Goal: Task Accomplishment & Management: Manage account settings

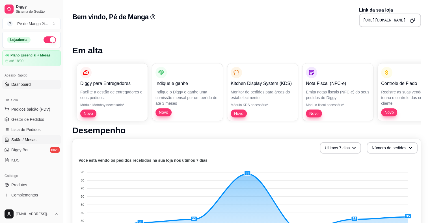
click at [23, 139] on span "Salão / Mesas" at bounding box center [23, 140] width 25 height 6
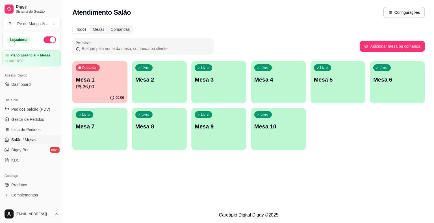
click at [110, 94] on button "Ocupada Mesa 1 R$ 36,00 00:06" at bounding box center [99, 82] width 55 height 42
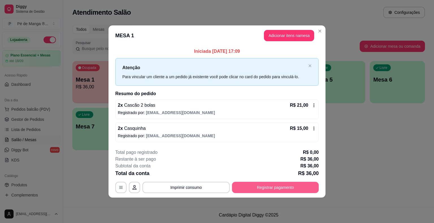
click at [260, 188] on button "Registrar pagamento" at bounding box center [275, 187] width 87 height 11
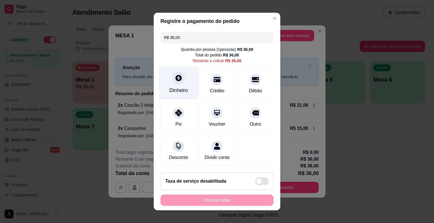
click at [180, 89] on div "Dinheiro" at bounding box center [178, 90] width 19 height 7
type input "R$ 0,00"
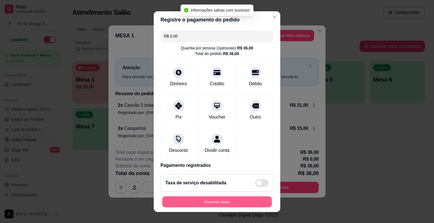
click at [227, 204] on button "Encerrar conta" at bounding box center [217, 202] width 110 height 11
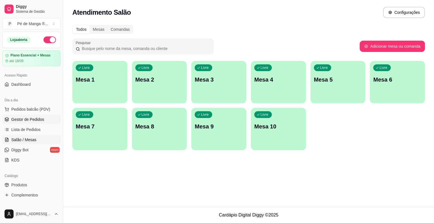
click at [34, 118] on span "Gestor de Pedidos" at bounding box center [27, 120] width 33 height 6
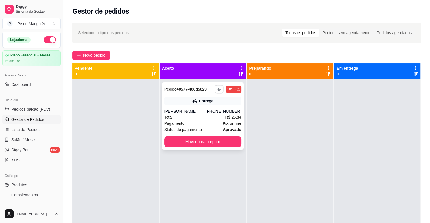
click at [218, 88] on icon "button" at bounding box center [219, 89] width 3 height 3
click at [200, 109] on button "IMPRESSORA" at bounding box center [202, 109] width 40 height 9
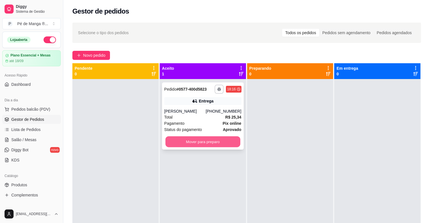
click at [209, 144] on button "Mover para preparo" at bounding box center [202, 142] width 75 height 11
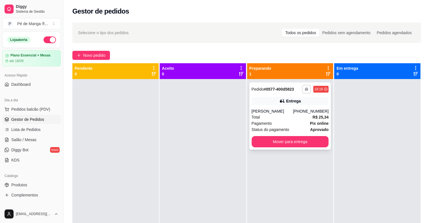
click at [305, 89] on icon "button" at bounding box center [306, 89] width 3 height 3
click at [295, 111] on button "IMPRESSORA" at bounding box center [288, 109] width 41 height 9
click at [39, 130] on span "Lista de Pedidos" at bounding box center [25, 130] width 29 height 6
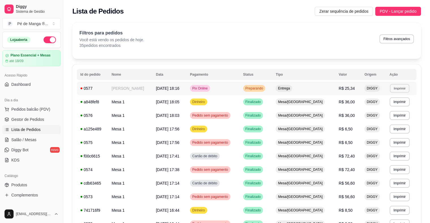
click at [403, 91] on button "Imprimir" at bounding box center [400, 88] width 20 height 9
click at [396, 105] on button "IMPRESSORA" at bounding box center [389, 108] width 41 height 9
click at [398, 103] on button "Imprimir" at bounding box center [400, 102] width 20 height 9
click at [385, 121] on button "IMPRESSORA" at bounding box center [389, 121] width 41 height 9
click at [40, 118] on span "Gestor de Pedidos" at bounding box center [27, 120] width 33 height 6
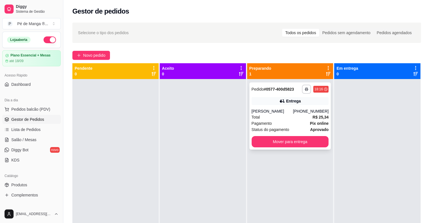
click at [275, 111] on div "[PERSON_NAME]" at bounding box center [273, 112] width 42 height 6
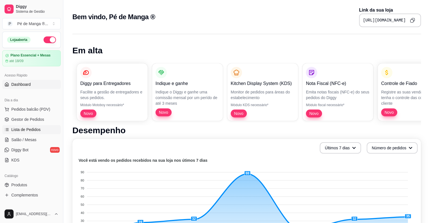
click at [41, 133] on link "Lista de Pedidos" at bounding box center [31, 129] width 59 height 9
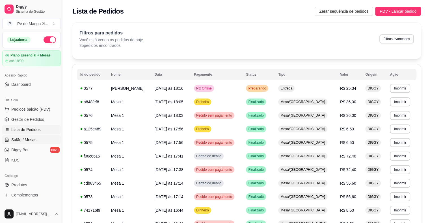
click at [42, 139] on link "Salão / Mesas" at bounding box center [31, 139] width 59 height 9
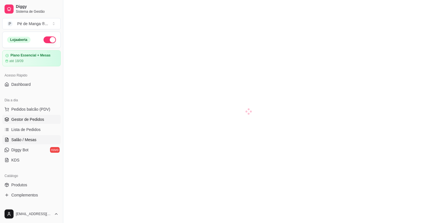
click at [49, 118] on link "Gestor de Pedidos" at bounding box center [31, 119] width 59 height 9
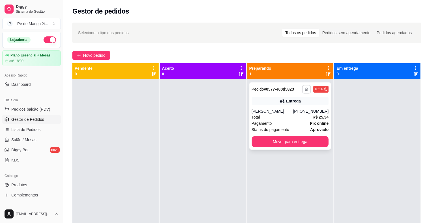
click at [302, 85] on button "button" at bounding box center [306, 89] width 9 height 9
click at [287, 110] on button "IMPRESSORA" at bounding box center [288, 109] width 41 height 9
click at [302, 92] on button "button" at bounding box center [306, 89] width 9 height 9
click at [283, 111] on button "IMPRESSORA" at bounding box center [289, 109] width 40 height 9
click at [305, 89] on icon "button" at bounding box center [306, 89] width 3 height 3
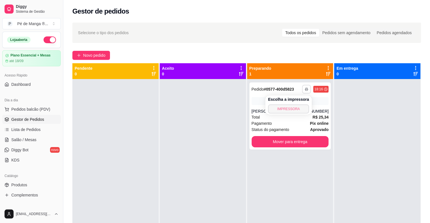
click at [299, 109] on button "IMPRESSORA" at bounding box center [288, 109] width 41 height 9
click at [294, 116] on div "Total R$ 25,34" at bounding box center [290, 117] width 77 height 6
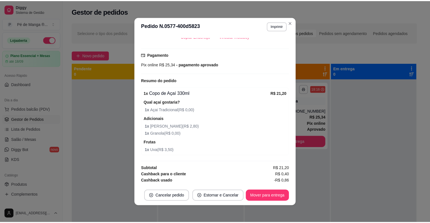
scroll to position [141, 0]
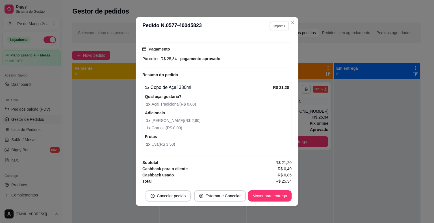
click at [278, 28] on button "Imprimir" at bounding box center [280, 25] width 20 height 9
click at [264, 48] on button "IMPRESSORA" at bounding box center [267, 45] width 41 height 9
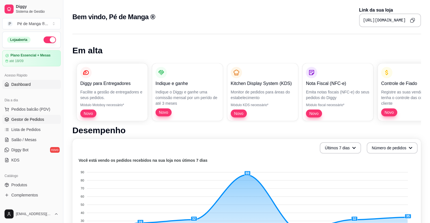
click at [45, 119] on link "Gestor de Pedidos" at bounding box center [31, 119] width 59 height 9
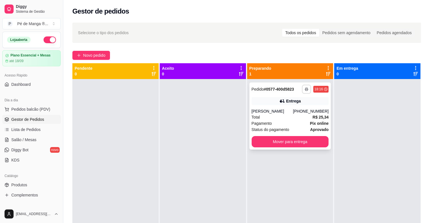
click at [305, 89] on icon "button" at bounding box center [306, 89] width 3 height 3
click at [290, 107] on button "IMPRESSORA" at bounding box center [288, 109] width 41 height 9
click at [38, 126] on link "Lista de Pedidos" at bounding box center [31, 129] width 59 height 9
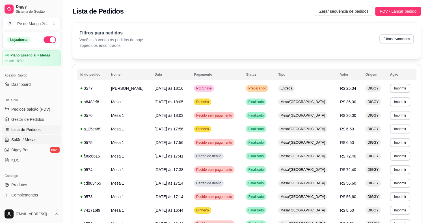
click at [38, 139] on link "Salão / Mesas" at bounding box center [31, 139] width 59 height 9
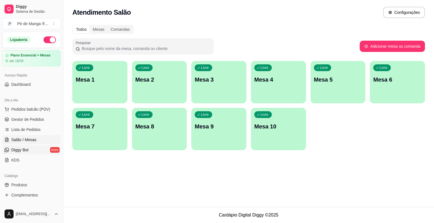
click at [29, 149] on link "Diggy Bot novo" at bounding box center [31, 150] width 59 height 9
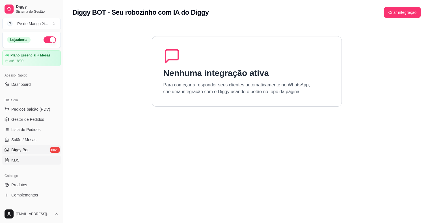
click at [16, 158] on span "KDS" at bounding box center [15, 161] width 8 height 6
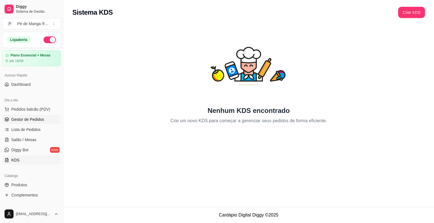
click at [46, 118] on link "Gestor de Pedidos" at bounding box center [31, 119] width 59 height 9
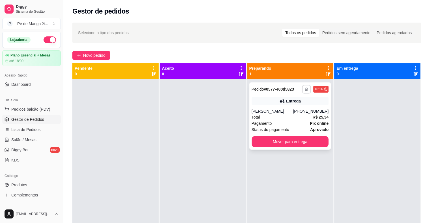
click at [303, 91] on button "button" at bounding box center [306, 89] width 9 height 9
click at [292, 106] on button "IMPRESSORA" at bounding box center [289, 109] width 40 height 9
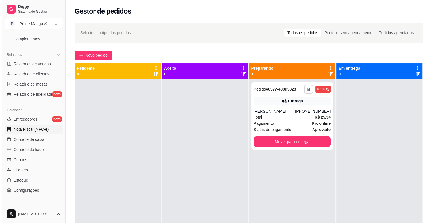
scroll to position [170, 0]
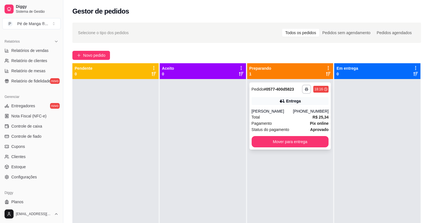
click at [279, 109] on div "[PERSON_NAME]" at bounding box center [273, 112] width 42 height 6
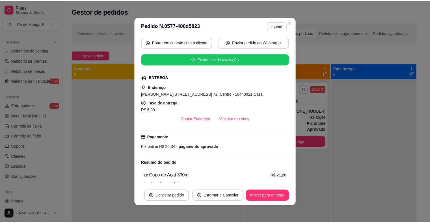
scroll to position [57, 0]
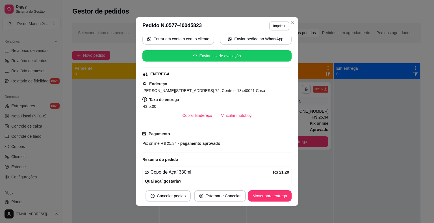
click at [240, 118] on button "Vincular motoboy" at bounding box center [237, 115] width 40 height 11
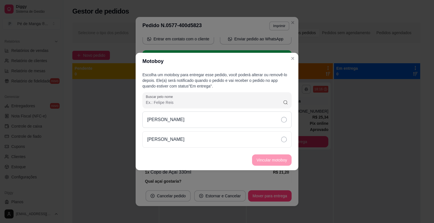
click at [281, 126] on div "Samuel" at bounding box center [217, 120] width 149 height 16
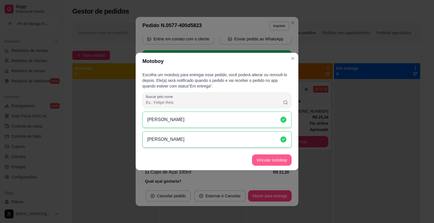
click at [284, 163] on button "Vincular motoboy" at bounding box center [272, 160] width 40 height 11
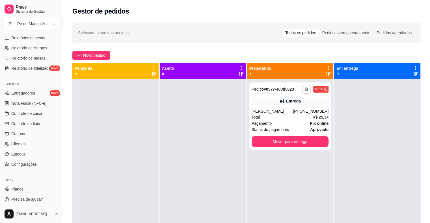
scroll to position [183, 0]
click at [32, 167] on link "Configurações" at bounding box center [31, 163] width 59 height 9
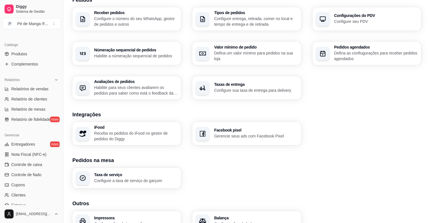
scroll to position [183, 0]
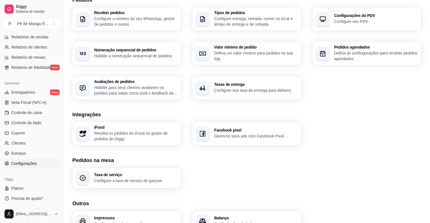
click at [25, 165] on span "Configurações" at bounding box center [23, 164] width 25 height 6
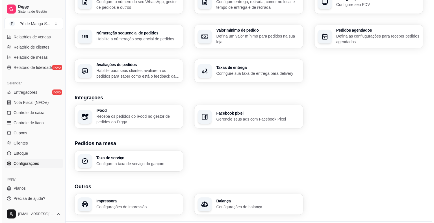
scroll to position [172, 0]
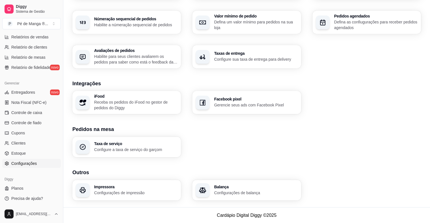
click at [145, 191] on p "Configurações de impressão" at bounding box center [135, 193] width 83 height 6
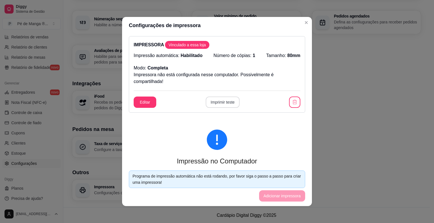
click at [222, 105] on button "Imprimir teste" at bounding box center [223, 102] width 34 height 11
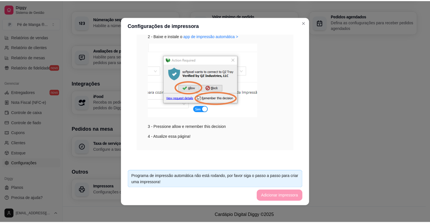
scroll to position [0, 0]
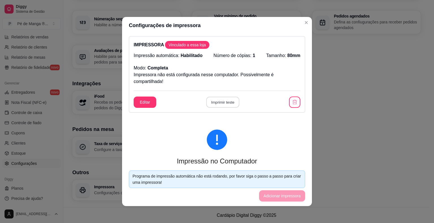
click at [224, 102] on button "Imprimir teste" at bounding box center [222, 102] width 33 height 11
click at [224, 102] on button "Imprimir teste" at bounding box center [223, 102] width 34 height 11
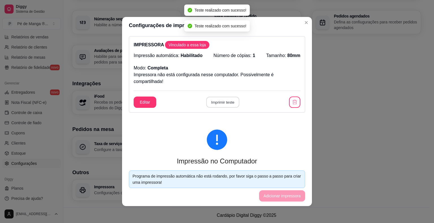
click at [224, 101] on button "Imprimir teste" at bounding box center [222, 102] width 33 height 11
click at [224, 101] on button "Imprimir teste" at bounding box center [223, 102] width 34 height 11
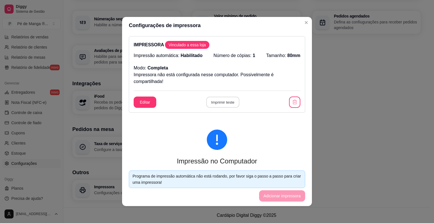
click at [213, 103] on button "Imprimir teste" at bounding box center [222, 102] width 33 height 11
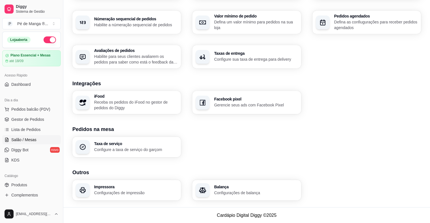
click at [34, 140] on span "Salão / Mesas" at bounding box center [23, 140] width 25 height 6
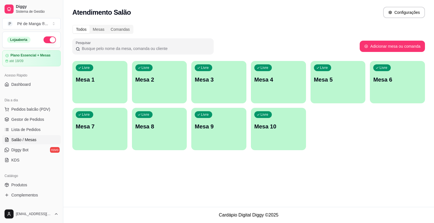
click at [95, 87] on div "Livre Mesa 1" at bounding box center [99, 79] width 55 height 36
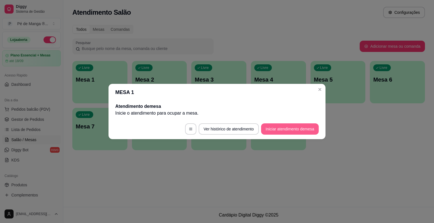
click at [290, 129] on button "Iniciar atendimento de mesa" at bounding box center [290, 129] width 58 height 11
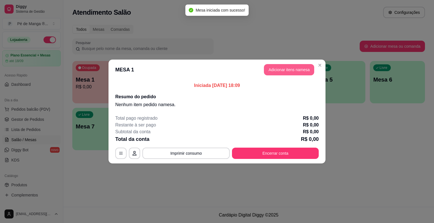
click at [296, 67] on button "Adicionar itens na mesa" at bounding box center [289, 69] width 50 height 11
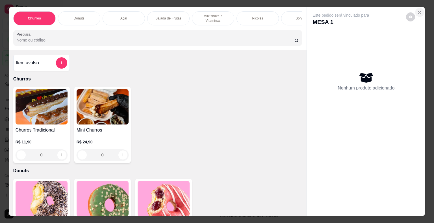
click at [418, 10] on icon "Close" at bounding box center [420, 12] width 5 height 5
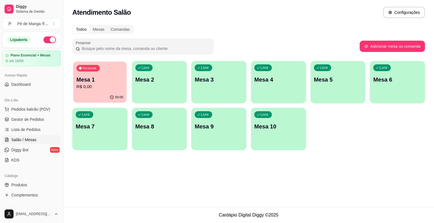
click at [100, 93] on div "00:00" at bounding box center [99, 97] width 53 height 11
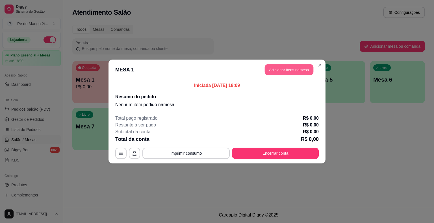
click at [287, 71] on button "Adicionar itens na mesa" at bounding box center [289, 69] width 49 height 11
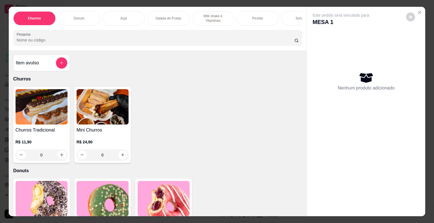
click at [258, 11] on div "Picolés" at bounding box center [258, 18] width 42 height 14
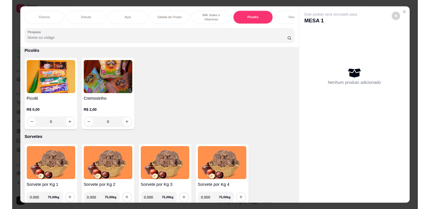
scroll to position [14, 0]
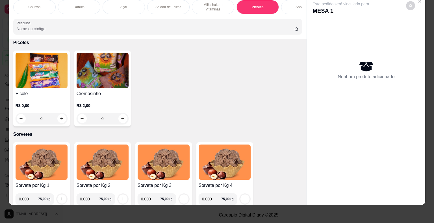
drag, startPoint x: 44, startPoint y: 92, endPoint x: 48, endPoint y: 89, distance: 4.8
click at [48, 89] on div "Picolé R$ 0,00 0" at bounding box center [41, 89] width 57 height 76
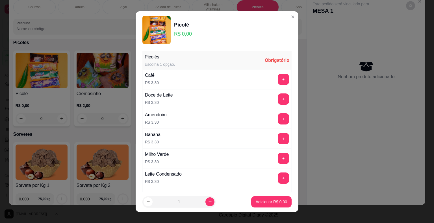
click at [279, 118] on div "+" at bounding box center [284, 118] width 16 height 11
click at [278, 119] on button "+" at bounding box center [283, 118] width 11 height 11
click at [278, 120] on button "+" at bounding box center [283, 118] width 11 height 11
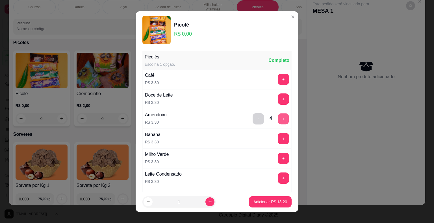
click at [278, 120] on button "+" at bounding box center [283, 118] width 11 height 11
click at [269, 204] on p "Adicionar R$ 16,50" at bounding box center [271, 202] width 34 height 6
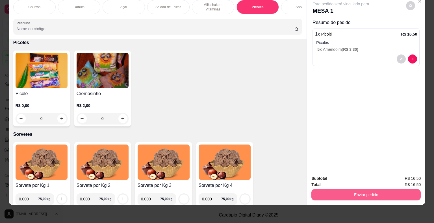
click at [317, 191] on button "Enviar pedido" at bounding box center [366, 194] width 109 height 11
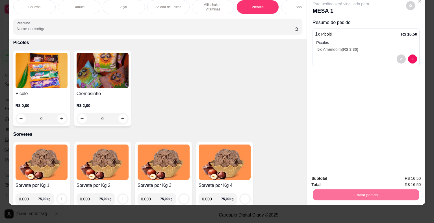
click at [334, 174] on button "Não registrar e enviar pedido" at bounding box center [347, 177] width 57 height 10
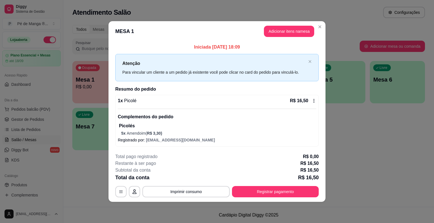
click at [257, 195] on button "Registrar pagamento" at bounding box center [275, 191] width 87 height 11
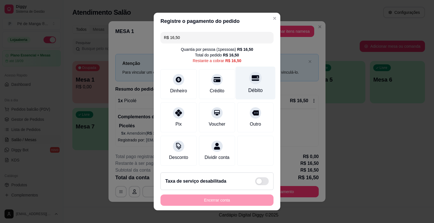
click at [252, 79] on icon at bounding box center [255, 77] width 7 height 7
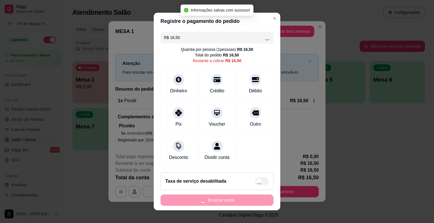
type input "R$ 0,00"
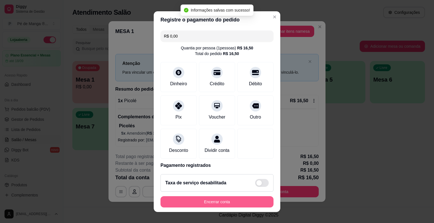
click at [233, 206] on button "Encerrar conta" at bounding box center [217, 202] width 113 height 11
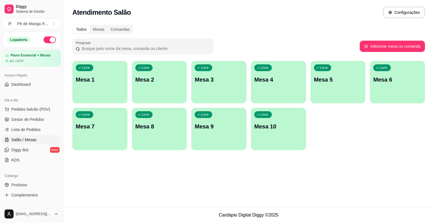
click at [102, 105] on div "Livre Mesa 1 Livre Mesa 2 Livre Mesa 3 Livre Mesa 4 Livre Mesa 5 Livre Mesa 6 L…" at bounding box center [248, 105] width 353 height 89
click at [117, 82] on p "Mesa 1" at bounding box center [100, 80] width 48 height 8
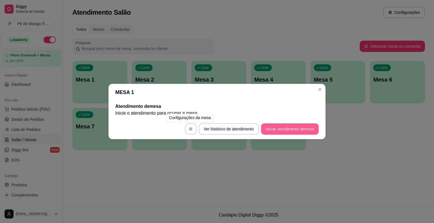
click at [285, 129] on button "Iniciar atendimento de mesa" at bounding box center [290, 129] width 58 height 11
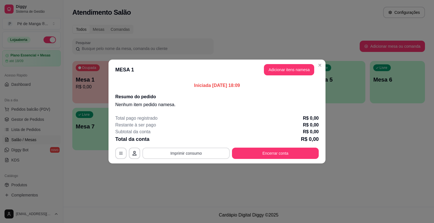
click at [187, 154] on button "Imprimir consumo" at bounding box center [186, 153] width 87 height 11
click at [193, 140] on button "IMPRESSORA" at bounding box center [188, 140] width 40 height 9
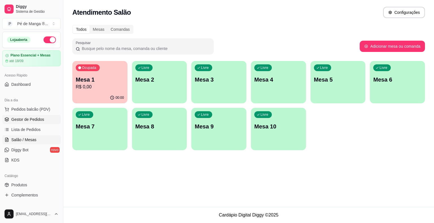
click at [46, 122] on link "Gestor de Pedidos" at bounding box center [31, 119] width 59 height 9
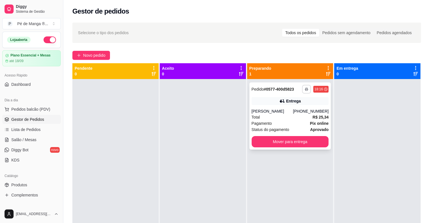
click at [308, 89] on button "button" at bounding box center [306, 89] width 9 height 9
click at [293, 109] on button "IMPRESSORA" at bounding box center [289, 109] width 40 height 9
click at [302, 90] on button "button" at bounding box center [306, 89] width 9 height 9
click at [292, 111] on button "IMPRESSORA" at bounding box center [288, 109] width 41 height 9
click at [305, 90] on icon "button" at bounding box center [306, 89] width 3 height 3
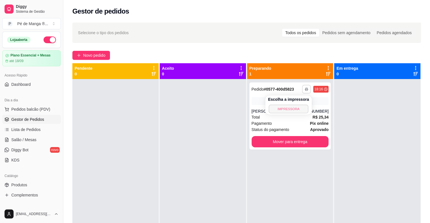
click at [294, 110] on button "IMPRESSORA" at bounding box center [289, 109] width 40 height 9
click at [305, 93] on button "button" at bounding box center [306, 89] width 9 height 9
click at [299, 110] on button "IMPRESSORA" at bounding box center [288, 109] width 41 height 9
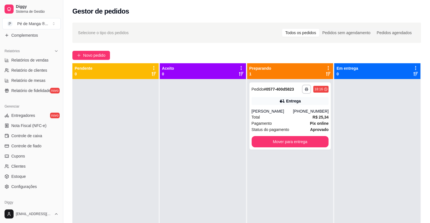
scroll to position [183, 0]
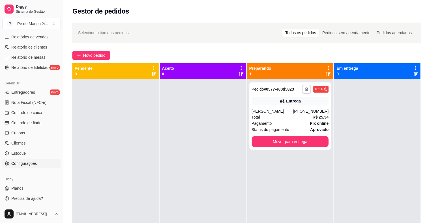
click at [26, 163] on span "Configurações" at bounding box center [23, 164] width 25 height 6
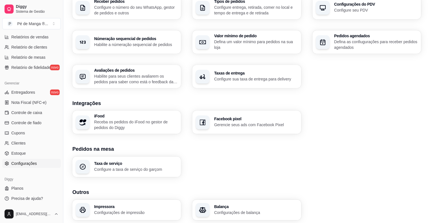
scroll to position [172, 0]
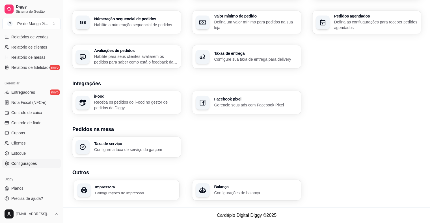
click at [152, 184] on div "Impressora Configurações de impressão" at bounding box center [126, 190] width 105 height 20
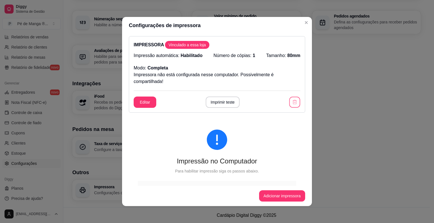
click at [293, 104] on icon "button" at bounding box center [295, 102] width 4 height 4
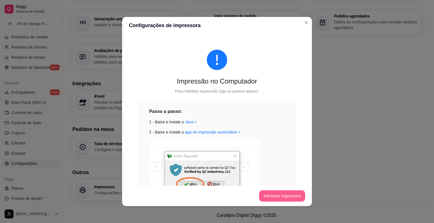
click at [281, 191] on button "Adicionar impressora" at bounding box center [282, 196] width 46 height 11
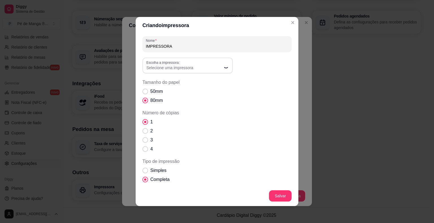
click at [206, 73] on button "Escolha a impressora: Selecione uma impressora" at bounding box center [188, 66] width 90 height 16
click at [199, 68] on span "Selecione uma impressora" at bounding box center [184, 68] width 76 height 6
click at [209, 67] on span "Selecione uma impressora" at bounding box center [184, 68] width 76 height 6
click at [199, 64] on div "Selecione uma impressora" at bounding box center [184, 66] width 76 height 10
click at [220, 69] on span "Selecione uma impressora" at bounding box center [184, 68] width 76 height 6
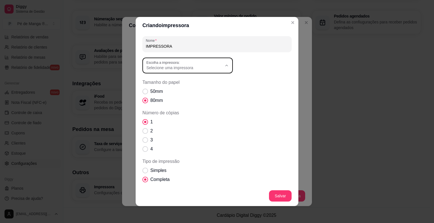
click at [174, 119] on span "POS80(2)" at bounding box center [182, 118] width 73 height 5
type input "POS80(2)"
select select "POS80(2)"
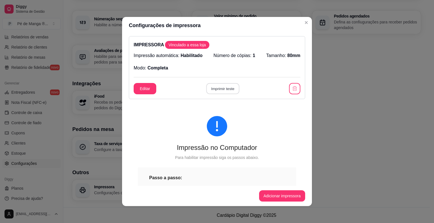
click at [224, 88] on button "Imprimir teste" at bounding box center [222, 88] width 33 height 11
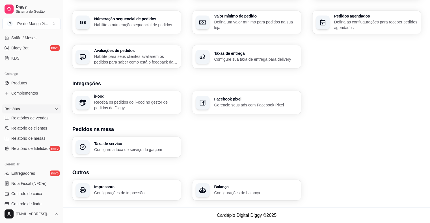
scroll to position [42, 0]
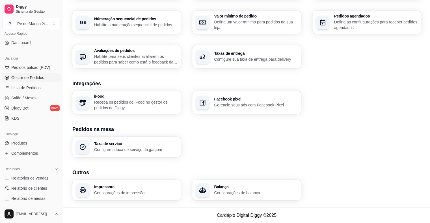
click at [38, 78] on span "Gestor de Pedidos" at bounding box center [27, 78] width 33 height 6
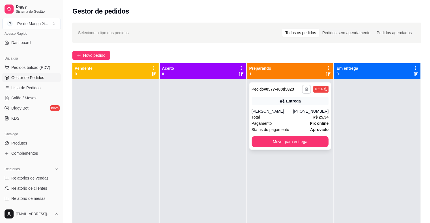
click at [305, 89] on icon "button" at bounding box center [306, 89] width 3 height 3
click at [286, 109] on button "IMPRESSORA" at bounding box center [288, 109] width 41 height 9
click at [40, 89] on link "Lista de Pedidos" at bounding box center [31, 87] width 59 height 9
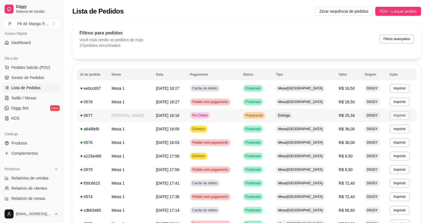
click at [400, 113] on button "Imprimir" at bounding box center [400, 115] width 20 height 9
click at [377, 132] on button "IMPRESSORA" at bounding box center [388, 135] width 40 height 9
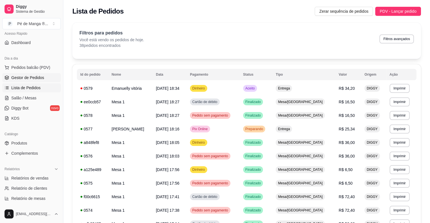
click at [36, 79] on span "Gestor de Pedidos" at bounding box center [27, 78] width 33 height 6
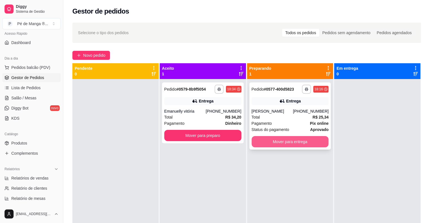
click at [268, 143] on button "Mover para entrega" at bounding box center [290, 141] width 77 height 11
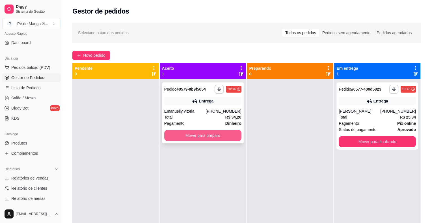
click at [213, 137] on button "Mover para preparo" at bounding box center [202, 135] width 77 height 11
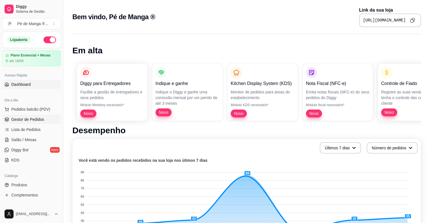
click at [28, 120] on span "Gestor de Pedidos" at bounding box center [27, 120] width 33 height 6
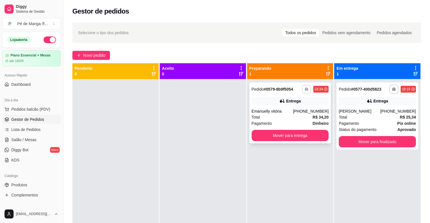
click at [305, 87] on button "button" at bounding box center [306, 89] width 9 height 9
click at [301, 110] on button "IMPRESSORA" at bounding box center [289, 109] width 40 height 9
click at [402, 38] on div "Selecione o tipo dos pedidos Todos os pedidos Pedidos sem agendamento Pedidos a…" at bounding box center [246, 33] width 349 height 20
click at [283, 51] on div "Novo pedido" at bounding box center [246, 55] width 349 height 9
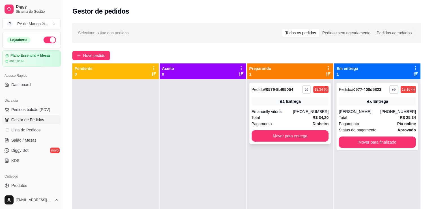
click at [305, 89] on icon "button" at bounding box center [306, 89] width 3 height 3
click at [291, 110] on button "IMPRESSORA" at bounding box center [288, 109] width 41 height 9
drag, startPoint x: 372, startPoint y: 0, endPoint x: 407, endPoint y: 18, distance: 39.2
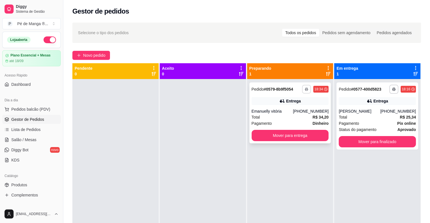
click at [305, 89] on icon "button" at bounding box center [306, 89] width 3 height 3
click at [294, 108] on button "IMPRESSORA" at bounding box center [289, 109] width 40 height 9
click at [342, 139] on button "Mover para finalizado" at bounding box center [377, 141] width 77 height 11
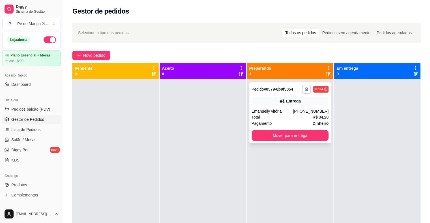
click at [295, 117] on div "Total R$ 34,20" at bounding box center [290, 117] width 77 height 6
click at [279, 138] on button "Mover para entrega" at bounding box center [290, 135] width 75 height 11
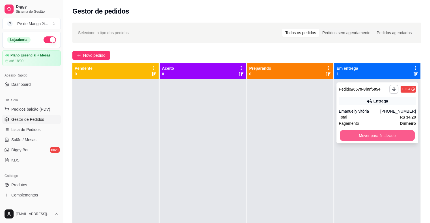
click at [362, 135] on button "Mover para finalizado" at bounding box center [377, 135] width 75 height 11
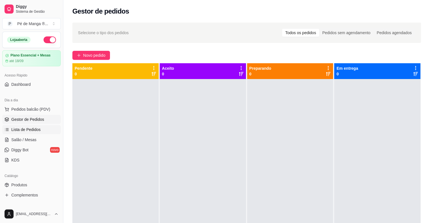
click at [37, 131] on span "Lista de Pedidos" at bounding box center [25, 130] width 29 height 6
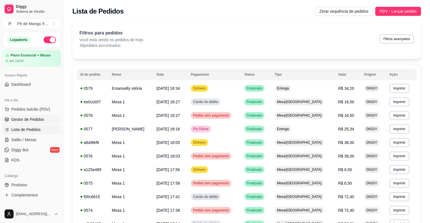
click at [25, 119] on span "Gestor de Pedidos" at bounding box center [27, 120] width 33 height 6
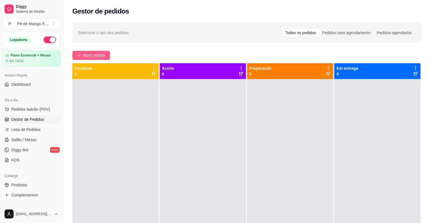
click at [97, 56] on span "Novo pedido" at bounding box center [94, 55] width 22 height 6
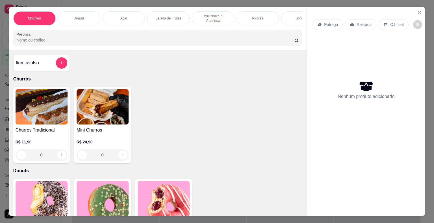
click at [290, 18] on div "Sorvetes" at bounding box center [302, 18] width 42 height 14
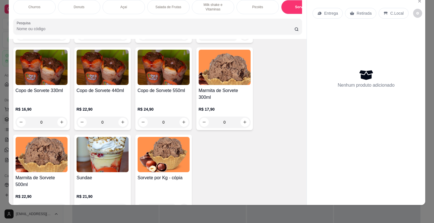
scroll to position [971, 0]
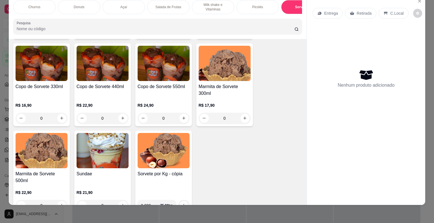
click at [107, 80] on img at bounding box center [103, 63] width 52 height 35
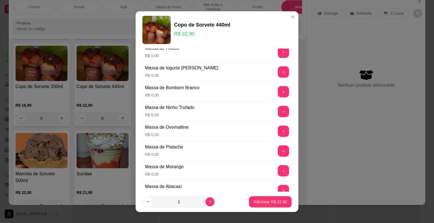
scroll to position [57, 0]
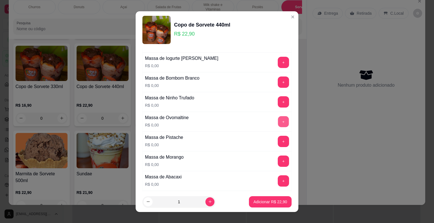
click at [278, 122] on button "+" at bounding box center [283, 121] width 11 height 11
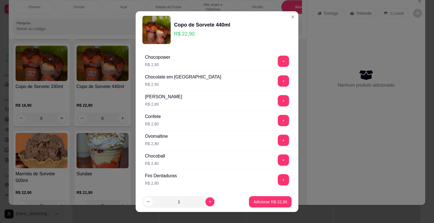
scroll to position [622, 0]
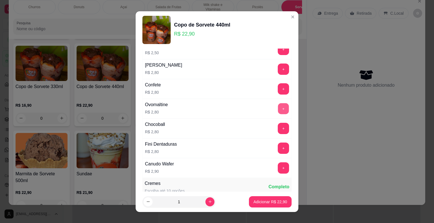
click at [278, 104] on button "+" at bounding box center [283, 108] width 11 height 11
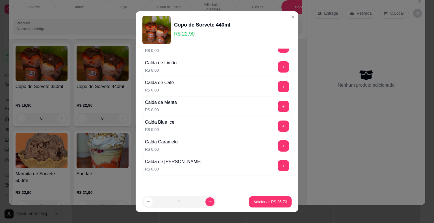
scroll to position [1074, 0]
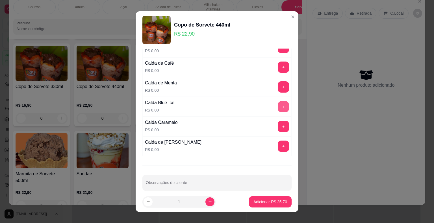
click at [278, 101] on button "+" at bounding box center [283, 106] width 11 height 11
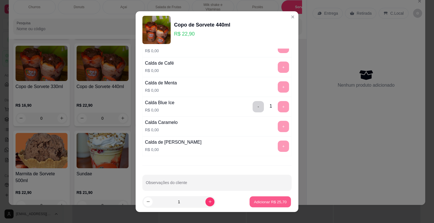
click at [251, 199] on button "Adicionar R$ 25,70" at bounding box center [271, 202] width 42 height 11
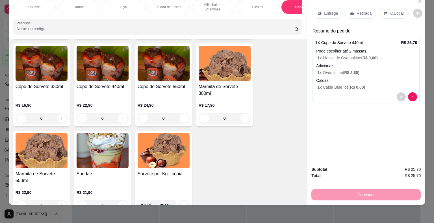
click at [334, 10] on p "Entrega" at bounding box center [331, 13] width 14 height 6
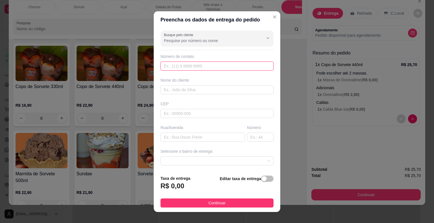
click at [192, 65] on input "text" at bounding box center [217, 66] width 113 height 9
type input "1599645"
click at [228, 46] on div "Busque pelo cliente Número de contato 1599645 Nome do cliente CEP Rua/[GEOGRAPH…" at bounding box center [217, 99] width 127 height 143
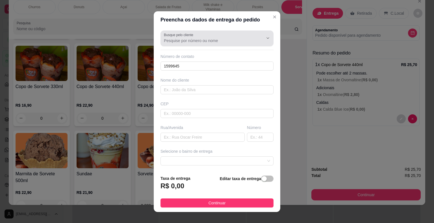
click at [231, 39] on input "Busque pelo cliente" at bounding box center [209, 41] width 90 height 6
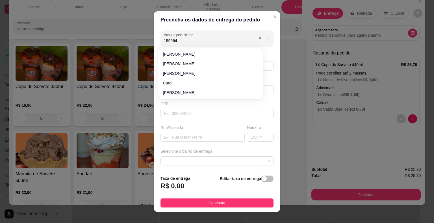
type input "1599645"
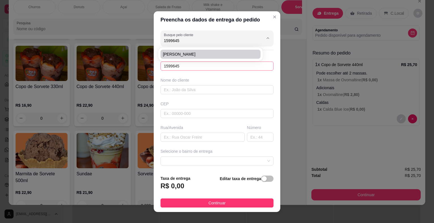
click at [185, 68] on input "1599645" at bounding box center [217, 66] width 113 height 9
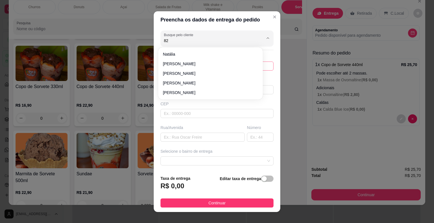
type input "8"
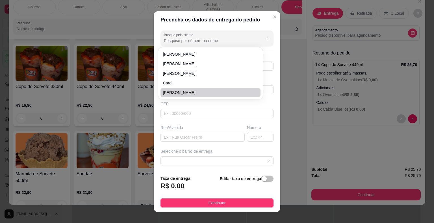
click at [238, 102] on div "CEP" at bounding box center [217, 104] width 113 height 6
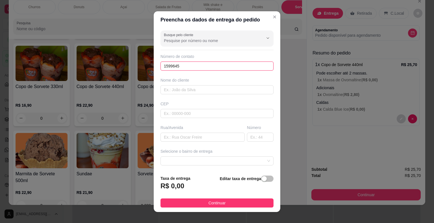
click at [218, 64] on input "1599645" at bounding box center [217, 66] width 113 height 9
type input "[PHONE_NUMBER]"
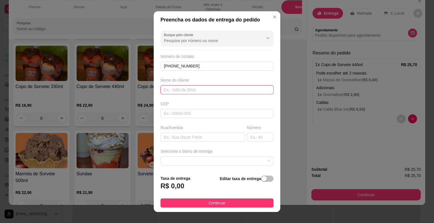
click at [210, 91] on input "text" at bounding box center [217, 89] width 113 height 9
type input "[PERSON_NAME]"
click at [204, 117] on input "text" at bounding box center [217, 113] width 113 height 9
type input "18440000"
click at [206, 135] on input "text" at bounding box center [203, 137] width 84 height 9
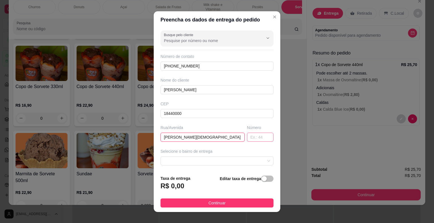
type input "[PERSON_NAME][DEMOGRAPHIC_DATA]"
click at [247, 139] on input "text" at bounding box center [260, 137] width 27 height 9
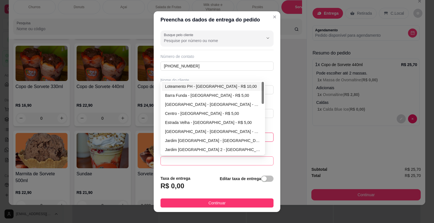
click at [208, 161] on span at bounding box center [217, 161] width 106 height 8
type input "67"
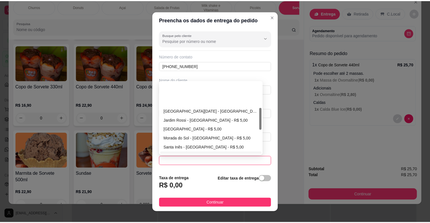
scroll to position [85, 0]
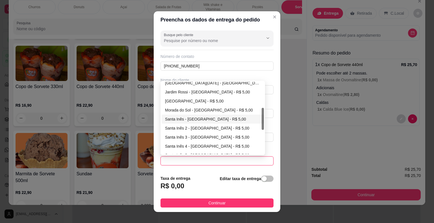
click at [211, 119] on div "Santa Inês - [GEOGRAPHIC_DATA] - R$ 5,00" at bounding box center [213, 119] width 96 height 6
type input "Itaberá"
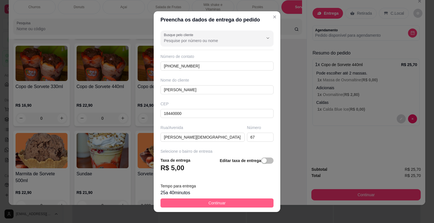
click at [224, 203] on button "Continuar" at bounding box center [217, 203] width 113 height 9
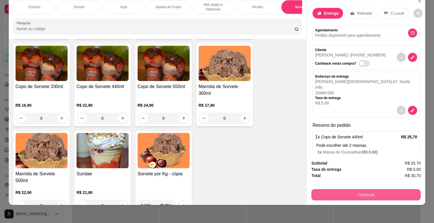
click at [330, 189] on button "Continuar" at bounding box center [366, 194] width 109 height 11
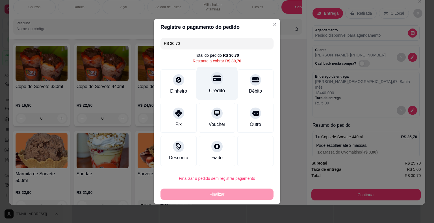
click at [210, 84] on div "Crédito" at bounding box center [217, 83] width 40 height 33
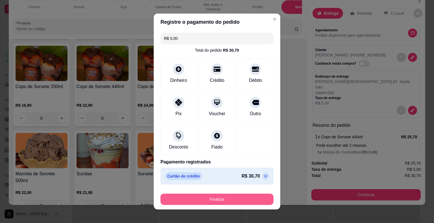
click at [215, 200] on button "Finalizar" at bounding box center [217, 199] width 113 height 11
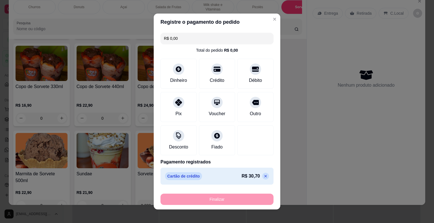
type input "-R$ 30,70"
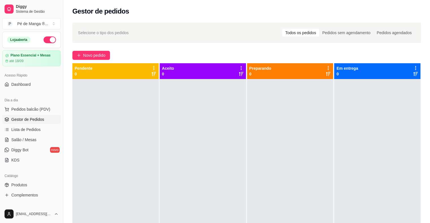
click at [1, 140] on div "Dia a dia Pedidos balcão (PDV) Gestor de Pedidos Lista de Pedidos Salão / Mesas…" at bounding box center [31, 131] width 63 height 74
click at [16, 139] on span "Salão / Mesas" at bounding box center [23, 140] width 25 height 6
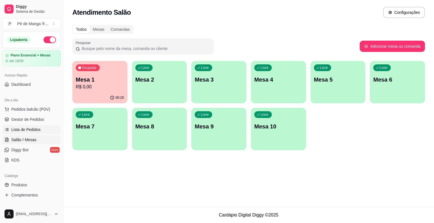
click at [21, 130] on span "Lista de Pedidos" at bounding box center [25, 130] width 29 height 6
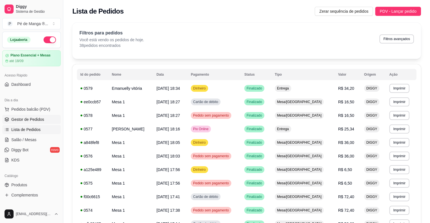
click at [25, 120] on span "Gestor de Pedidos" at bounding box center [27, 120] width 33 height 6
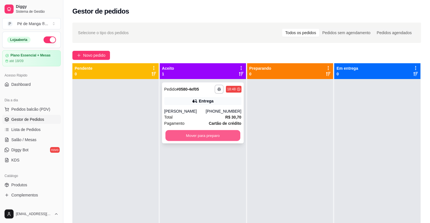
click at [181, 136] on button "Mover para preparo" at bounding box center [202, 135] width 75 height 11
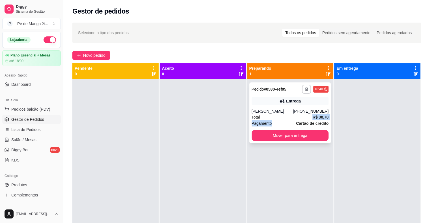
click at [279, 120] on div "**********" at bounding box center [290, 113] width 82 height 61
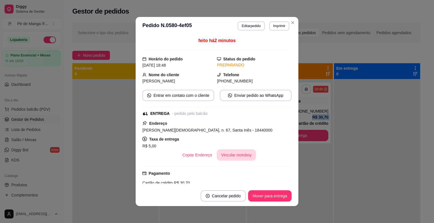
click at [239, 156] on button "Vincular motoboy" at bounding box center [237, 155] width 40 height 11
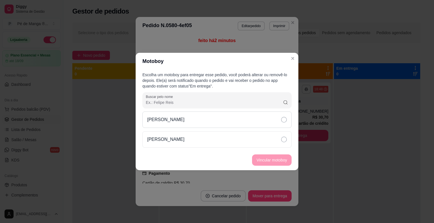
click at [247, 126] on div "[PERSON_NAME]" at bounding box center [217, 120] width 149 height 16
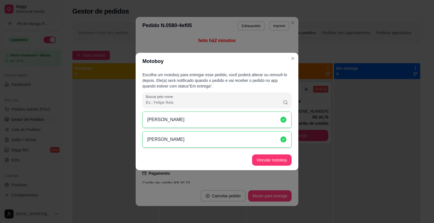
click at [264, 158] on button "Vincular motoboy" at bounding box center [272, 160] width 40 height 11
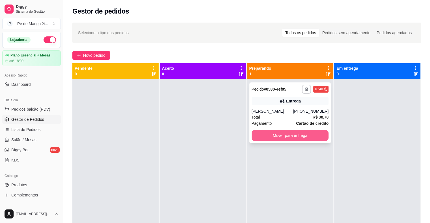
click at [275, 132] on button "Mover para entrega" at bounding box center [290, 135] width 77 height 11
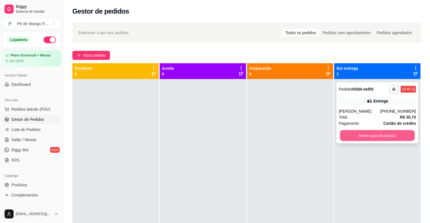
click at [352, 132] on button "Mover para finalizado" at bounding box center [377, 135] width 75 height 11
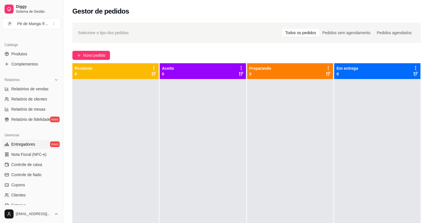
scroll to position [141, 0]
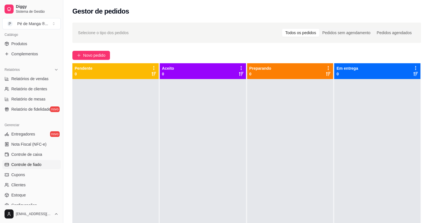
click at [41, 164] on span "Controle de fiado" at bounding box center [26, 165] width 30 height 6
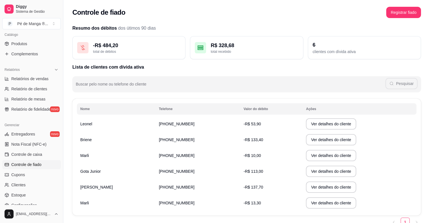
click at [162, 159] on td "[PHONE_NUMBER]" at bounding box center [198, 156] width 85 height 16
click at [306, 157] on button "Ver detalhes do cliente" at bounding box center [331, 155] width 50 height 11
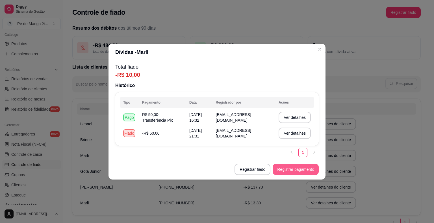
click at [282, 169] on button "Registrar pagamento" at bounding box center [296, 169] width 46 height 11
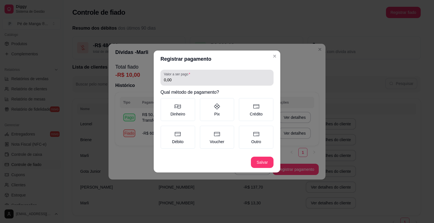
click at [186, 78] on input "0,00" at bounding box center [217, 80] width 106 height 6
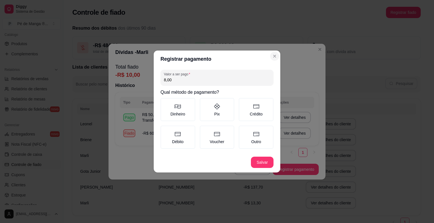
type input "8,00"
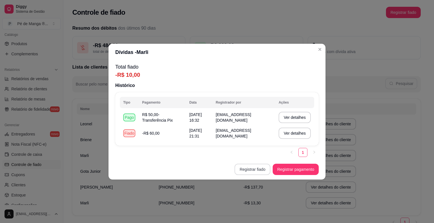
click at [254, 170] on button "Registrar fiado" at bounding box center [253, 169] width 36 height 11
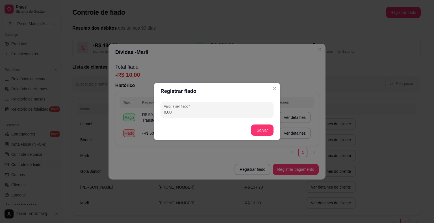
click at [189, 114] on input "0,00" at bounding box center [217, 112] width 106 height 6
type input "8,00"
click at [261, 131] on button "Salvar" at bounding box center [262, 130] width 22 height 11
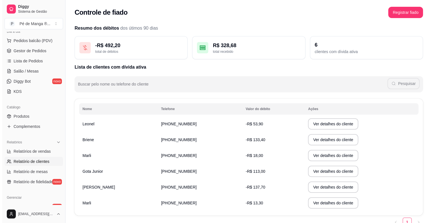
scroll to position [85, 0]
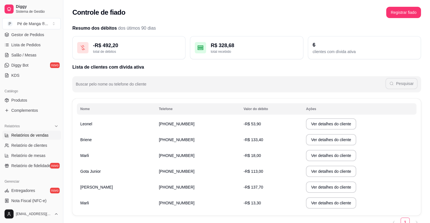
click at [33, 137] on span "Relatórios de vendas" at bounding box center [29, 136] width 37 height 6
select select "ALL"
select select "0"
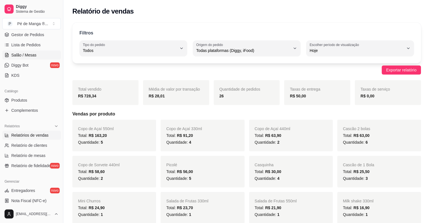
click at [21, 53] on span "Salão / Mesas" at bounding box center [23, 55] width 25 height 6
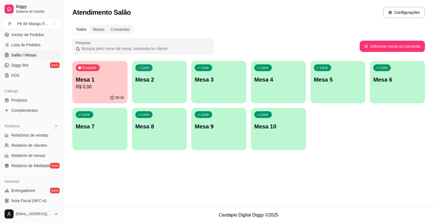
click at [94, 89] on p "R$ 0,00" at bounding box center [100, 87] width 48 height 7
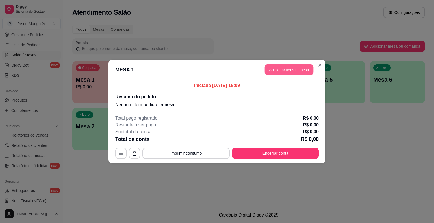
click at [282, 69] on button "Adicionar itens na mesa" at bounding box center [289, 69] width 49 height 11
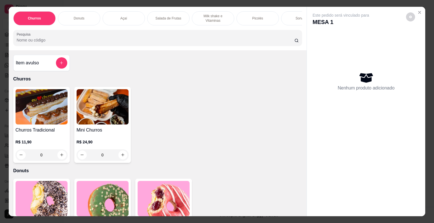
click at [121, 20] on div "Açaí" at bounding box center [124, 18] width 42 height 14
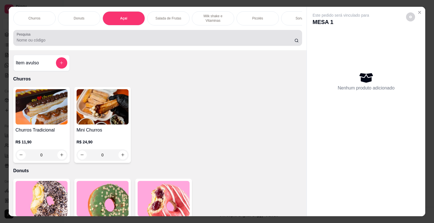
scroll to position [14, 0]
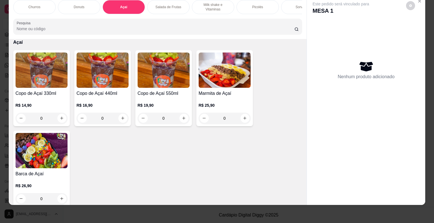
click at [57, 106] on p "R$ 14,90" at bounding box center [42, 106] width 52 height 6
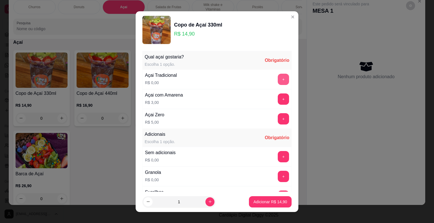
click at [278, 77] on button "+" at bounding box center [283, 79] width 11 height 11
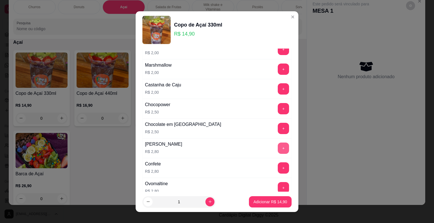
click at [278, 146] on button "+" at bounding box center [283, 148] width 11 height 11
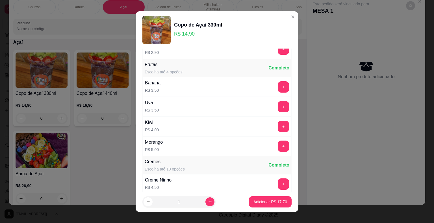
scroll to position [452, 0]
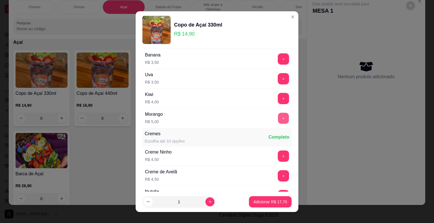
click at [278, 113] on button "+" at bounding box center [283, 118] width 11 height 11
click at [266, 202] on p "Adicionar R$ 22,70" at bounding box center [271, 202] width 34 height 6
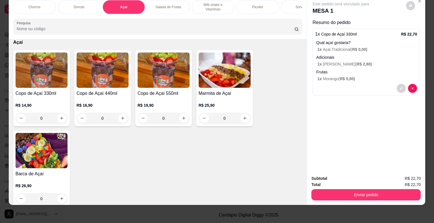
click at [55, 96] on h4 "Copo de Açaí 330ml" at bounding box center [42, 93] width 52 height 7
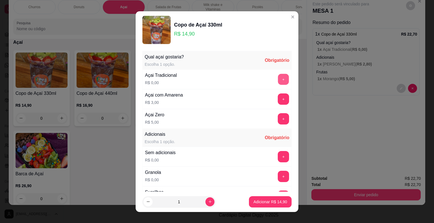
click at [278, 79] on button "+" at bounding box center [283, 79] width 11 height 11
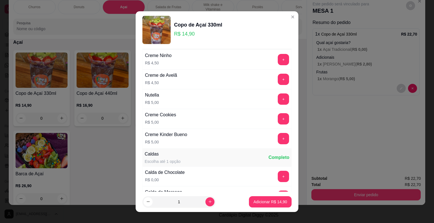
scroll to position [509, 0]
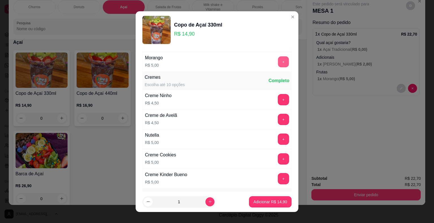
click at [278, 58] on button "+" at bounding box center [283, 61] width 11 height 11
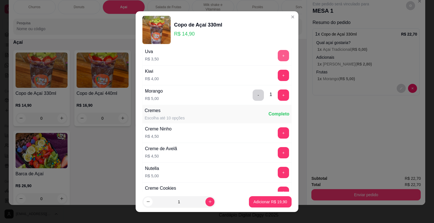
scroll to position [452, 0]
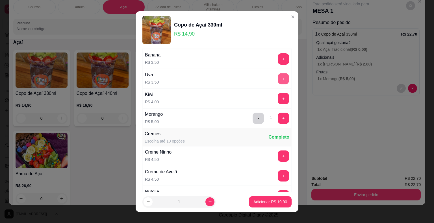
click at [278, 75] on button "+" at bounding box center [283, 78] width 11 height 11
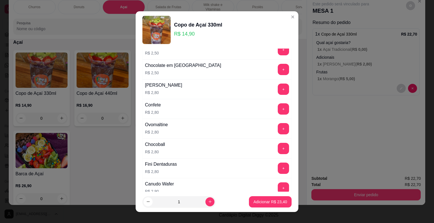
scroll to position [226, 0]
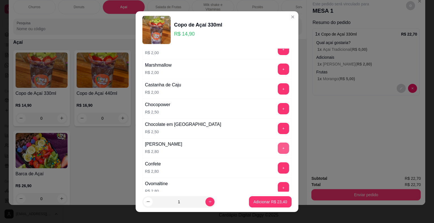
click at [278, 147] on button "+" at bounding box center [283, 148] width 11 height 11
click at [267, 203] on p "Adicionar R$ 26,20" at bounding box center [270, 201] width 33 height 5
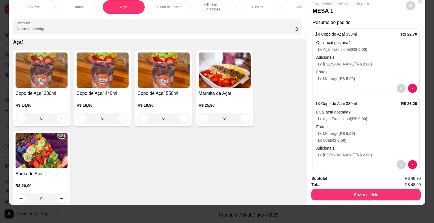
click at [364, 152] on p "1 x Leite Ninho ( R$ 2,80 )" at bounding box center [368, 155] width 100 height 6
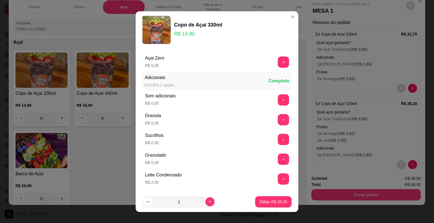
scroll to position [85, 0]
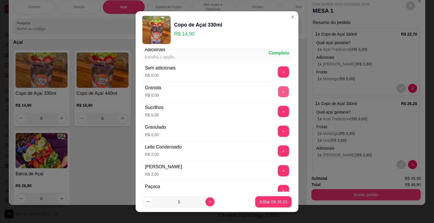
click at [278, 92] on button "+" at bounding box center [283, 91] width 11 height 11
click at [267, 202] on p "Editar R$ 26,20" at bounding box center [273, 201] width 27 height 5
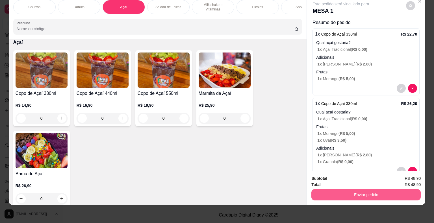
click at [318, 191] on button "Enviar pedido" at bounding box center [366, 194] width 109 height 11
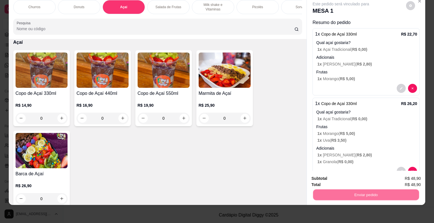
click at [331, 180] on button "Não registrar e enviar pedido" at bounding box center [347, 177] width 57 height 10
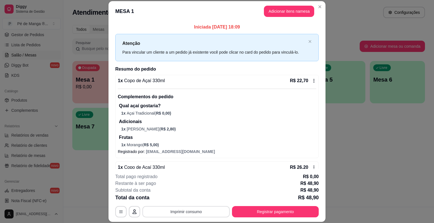
click at [213, 213] on button "Imprimir consumo" at bounding box center [186, 211] width 87 height 11
click at [257, 192] on div "Subtotal da conta R$ 48,90" at bounding box center [217, 190] width 204 height 7
click at [258, 211] on button "Registrar pagamento" at bounding box center [276, 212] width 84 height 11
click at [274, 13] on button "Adicionar itens na mesa" at bounding box center [289, 11] width 49 height 11
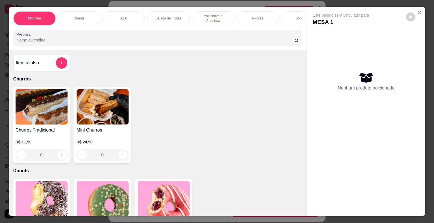
click at [210, 20] on p "Milk shake e Vitaminas" at bounding box center [213, 18] width 33 height 9
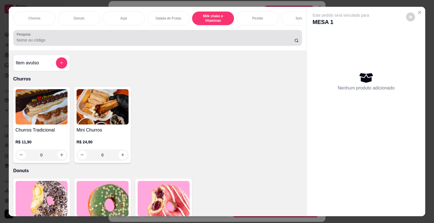
scroll to position [14, 0]
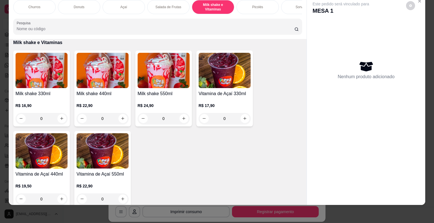
click at [153, 103] on p "R$ 24,90" at bounding box center [164, 106] width 52 height 6
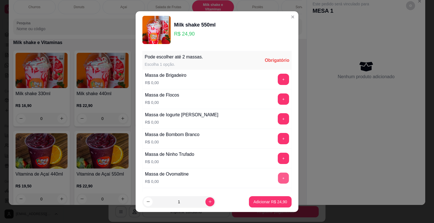
click at [278, 177] on button "+" at bounding box center [283, 178] width 11 height 11
click at [278, 161] on button "+" at bounding box center [283, 158] width 11 height 11
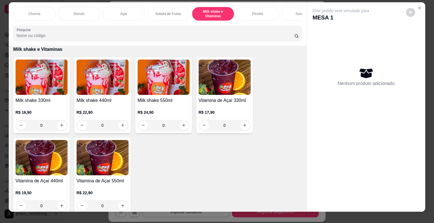
scroll to position [0, 0]
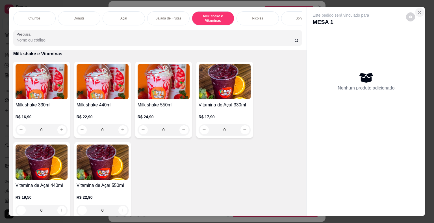
click at [419, 12] on icon "Close" at bounding box center [420, 12] width 5 height 5
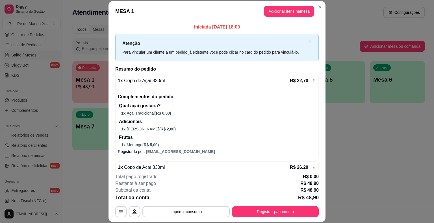
click at [285, 14] on button "Adicionar itens na mesa" at bounding box center [289, 11] width 50 height 11
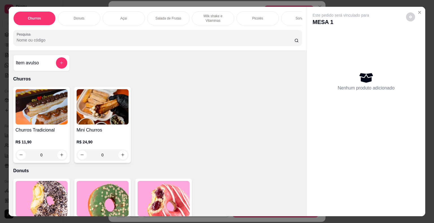
click at [262, 16] on div "Picolés" at bounding box center [258, 18] width 42 height 14
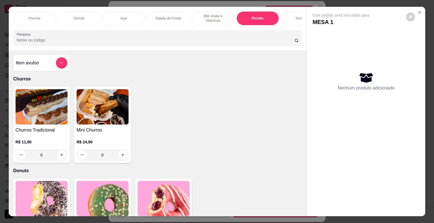
scroll to position [14, 0]
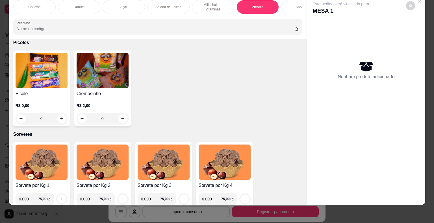
click at [49, 98] on div "R$ 0,00 0" at bounding box center [42, 110] width 52 height 27
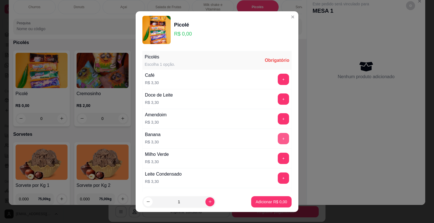
click at [278, 138] on button "+" at bounding box center [283, 138] width 11 height 11
click at [278, 139] on button "+" at bounding box center [283, 138] width 11 height 11
click at [262, 204] on p "Adicionar R$ 6,60" at bounding box center [271, 202] width 31 height 6
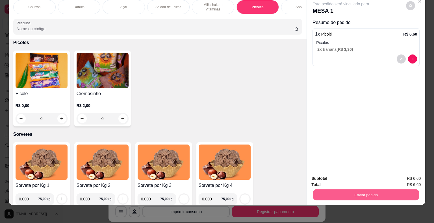
click at [342, 193] on button "Enviar pedido" at bounding box center [366, 195] width 106 height 11
click at [350, 176] on button "Não registrar e enviar pedido" at bounding box center [347, 177] width 59 height 11
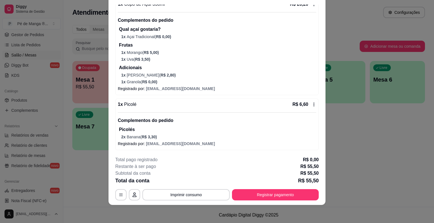
scroll to position [118, 0]
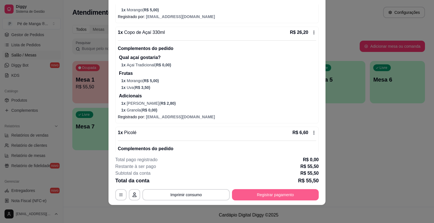
click at [266, 197] on button "Registrar pagamento" at bounding box center [275, 194] width 87 height 11
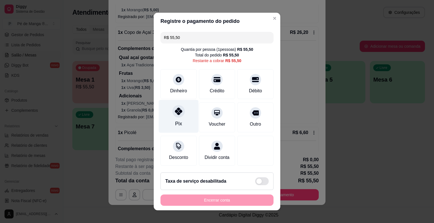
click at [176, 113] on icon at bounding box center [178, 111] width 7 height 7
type input "R$ 0,00"
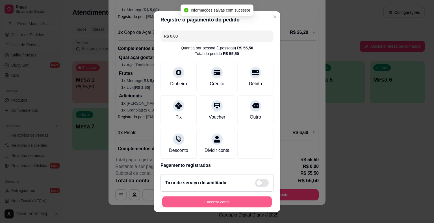
click at [215, 203] on button "Encerrar conta" at bounding box center [217, 202] width 110 height 11
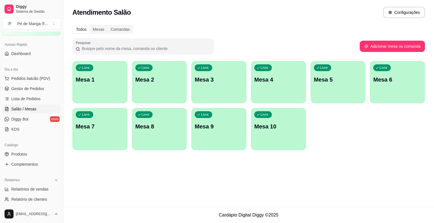
scroll to position [28, 0]
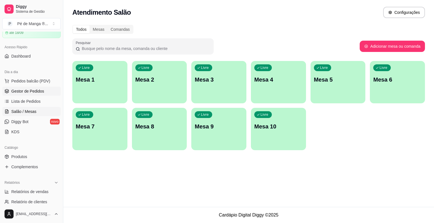
click at [45, 90] on link "Gestor de Pedidos" at bounding box center [31, 91] width 59 height 9
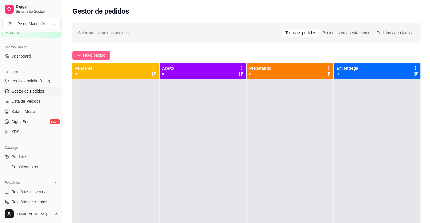
click at [100, 54] on span "Novo pedido" at bounding box center [94, 55] width 22 height 6
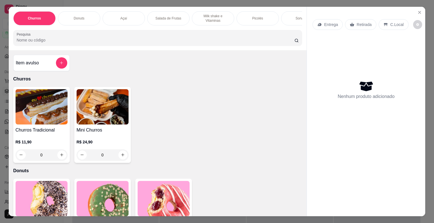
click at [122, 20] on div "Açaí" at bounding box center [124, 18] width 42 height 14
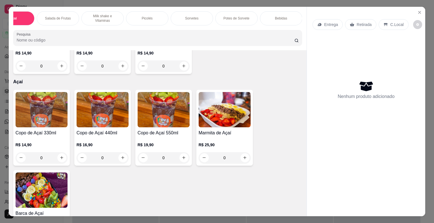
click at [101, 14] on p "Milk shake e Vitaminas" at bounding box center [102, 18] width 33 height 9
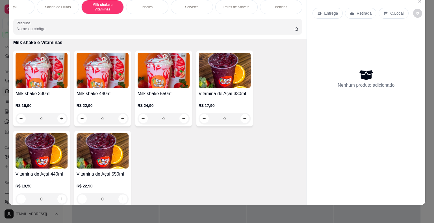
click at [159, 117] on div "0" at bounding box center [164, 118] width 52 height 11
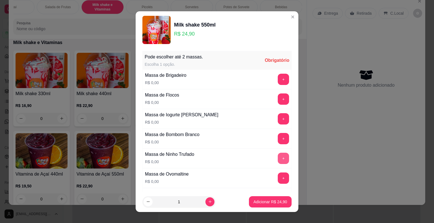
click at [278, 159] on button "+" at bounding box center [283, 158] width 11 height 11
click at [278, 175] on button "+" at bounding box center [283, 178] width 11 height 11
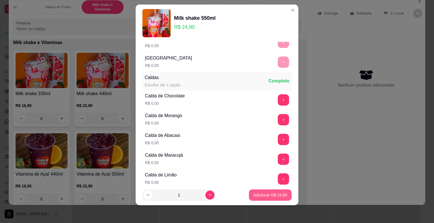
scroll to position [395, 0]
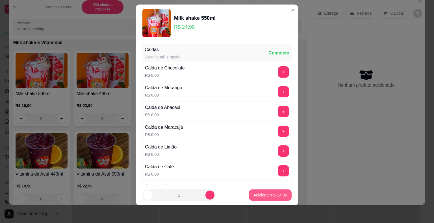
click at [271, 196] on p "Adicionar R$ 24,90" at bounding box center [271, 196] width 34 height 6
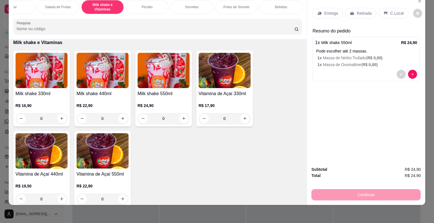
click at [41, 87] on img at bounding box center [42, 70] width 52 height 35
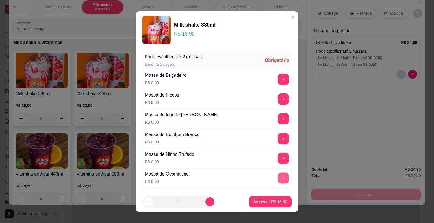
click at [278, 176] on button "+" at bounding box center [283, 178] width 11 height 11
click at [277, 203] on p "Adicionar R$ 16,90" at bounding box center [271, 202] width 34 height 6
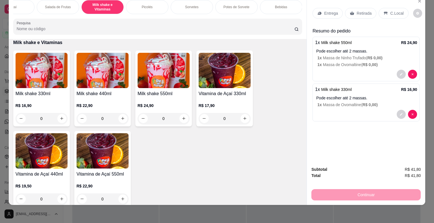
click at [148, 5] on p "Picolés" at bounding box center [147, 7] width 11 height 5
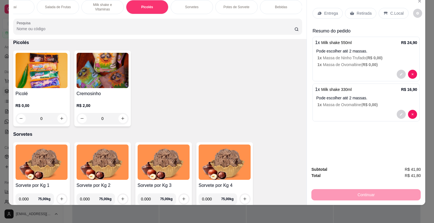
click at [45, 80] on img at bounding box center [42, 70] width 52 height 35
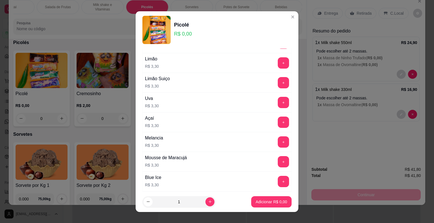
scroll to position [170, 0]
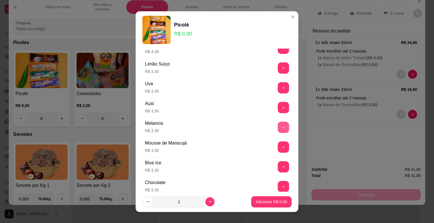
click at [278, 127] on button "+" at bounding box center [283, 127] width 11 height 11
click at [266, 203] on p "Adicionar R$ 3,30" at bounding box center [271, 202] width 31 height 6
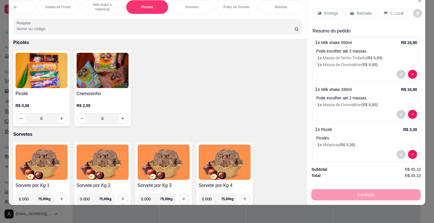
click at [329, 10] on p "Entrega" at bounding box center [331, 13] width 14 height 6
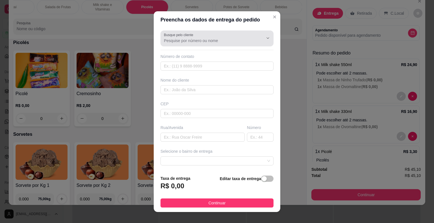
drag, startPoint x: 208, startPoint y: 44, endPoint x: 210, endPoint y: 41, distance: 3.6
click at [210, 41] on div "Busque pelo cliente" at bounding box center [217, 39] width 113 height 16
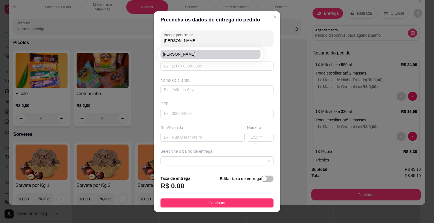
click at [210, 56] on span "[PERSON_NAME]" at bounding box center [208, 54] width 90 height 6
type input "[PERSON_NAME]"
type input "15998143775"
type input "[PERSON_NAME]"
type input "18440000"
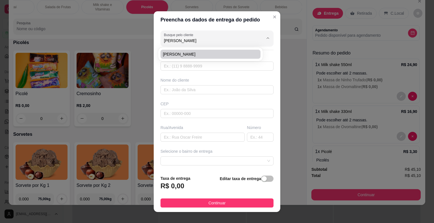
type input "277"
type input "Itaberá"
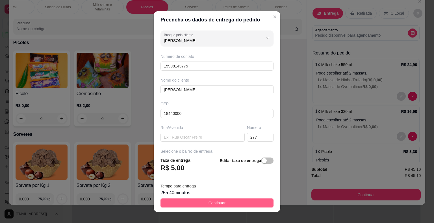
type input "[PERSON_NAME]"
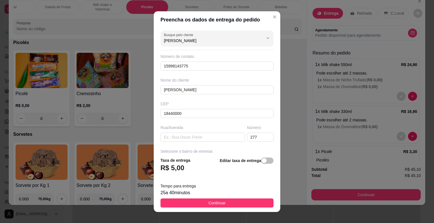
click at [230, 204] on button "Continuar" at bounding box center [217, 203] width 113 height 9
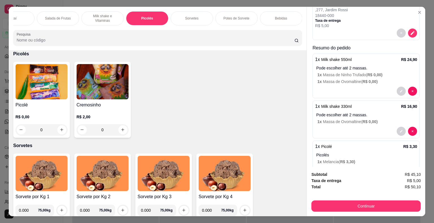
scroll to position [102, 0]
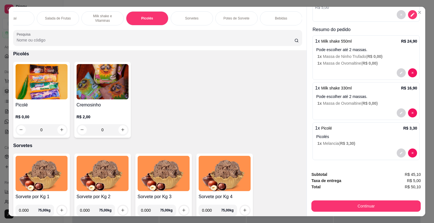
click at [342, 64] on div "1 x Milk shake 550ml R$ 24,90 Pode escolher até 2 massas. 1 x Massa de Ninho Tr…" at bounding box center [366, 57] width 107 height 45
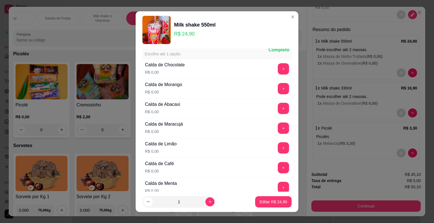
scroll to position [396, 0]
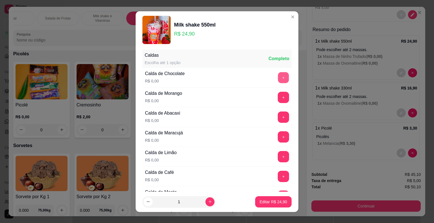
click at [278, 74] on button "+" at bounding box center [283, 77] width 11 height 11
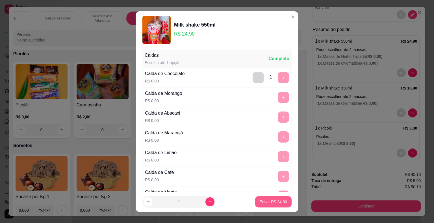
click at [266, 202] on p "Editar R$ 24,90" at bounding box center [273, 202] width 27 height 6
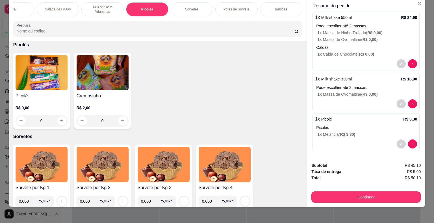
scroll to position [14, 0]
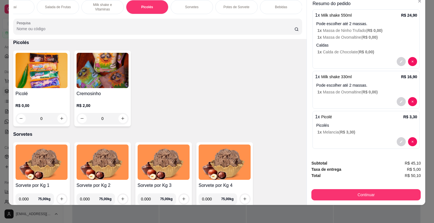
click at [352, 97] on div at bounding box center [366, 101] width 102 height 9
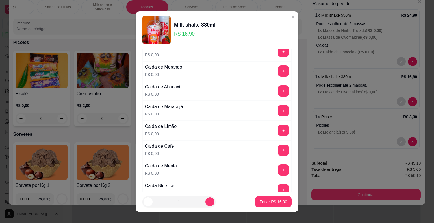
scroll to position [408, 0]
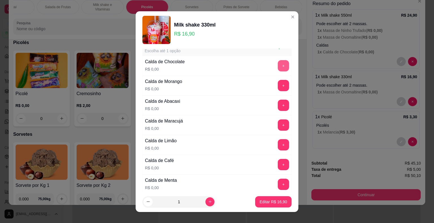
click at [278, 65] on button "+" at bounding box center [283, 65] width 11 height 11
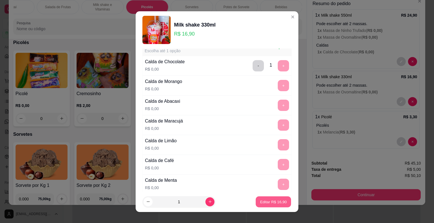
click at [262, 200] on p "Editar R$ 16,90" at bounding box center [273, 201] width 27 height 5
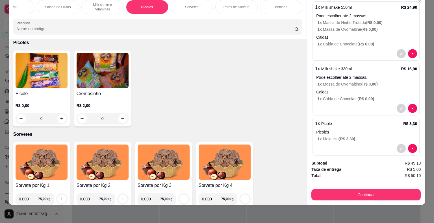
scroll to position [131, 0]
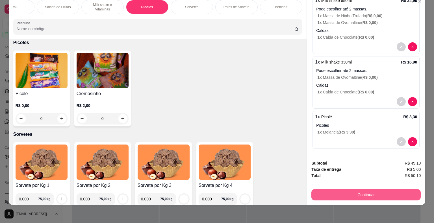
click at [362, 195] on button "Continuar" at bounding box center [366, 194] width 109 height 11
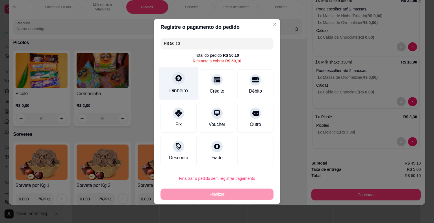
click at [177, 94] on div "Dinheiro" at bounding box center [179, 83] width 40 height 33
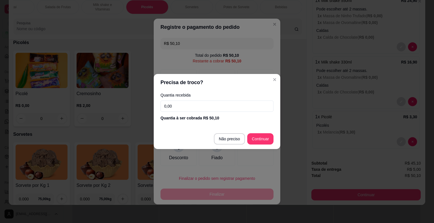
click at [199, 109] on input "0,00" at bounding box center [217, 106] width 113 height 11
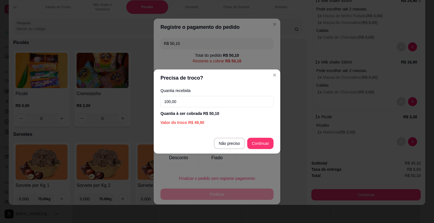
type input "100,00"
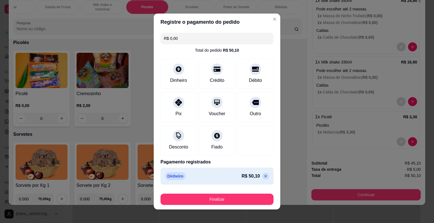
click at [235, 205] on footer "Finalizar" at bounding box center [217, 198] width 127 height 23
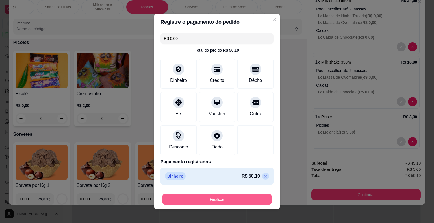
click at [235, 201] on button "Finalizar" at bounding box center [217, 199] width 110 height 11
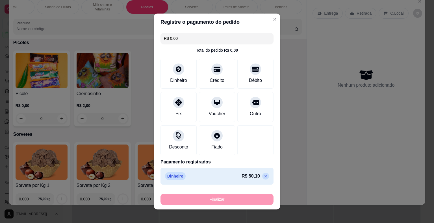
type input "-R$ 50,10"
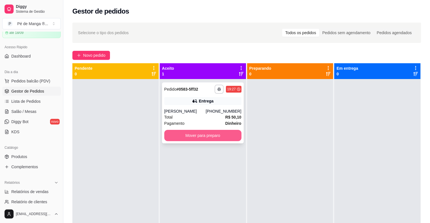
click at [219, 136] on button "Mover para preparo" at bounding box center [202, 135] width 77 height 11
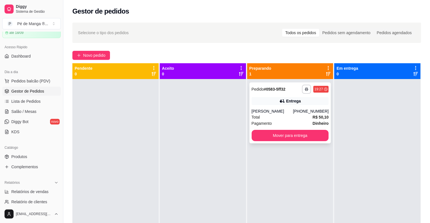
click at [285, 115] on div "Total R$ 50,10" at bounding box center [290, 117] width 77 height 6
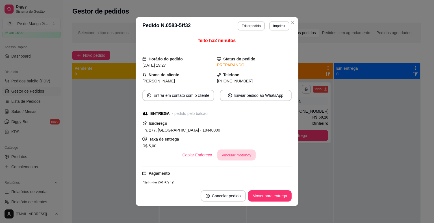
click at [239, 153] on button "Vincular motoboy" at bounding box center [236, 155] width 38 height 11
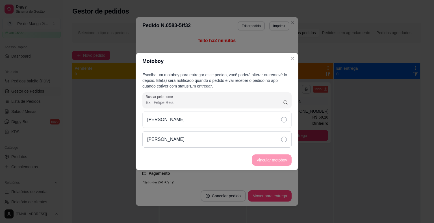
click at [226, 135] on div "[PERSON_NAME]" at bounding box center [217, 139] width 149 height 16
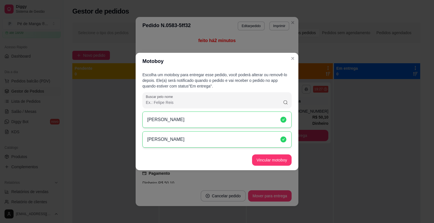
click at [266, 154] on footer "Vincular motoboy" at bounding box center [217, 160] width 163 height 20
click at [267, 156] on button "Vincular motoboy" at bounding box center [272, 160] width 38 height 11
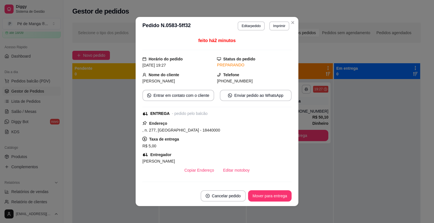
click at [294, 57] on div "feito há 2 minutos Horário do pedido [DATE] 19:27 Status do pedido PREPARANDO N…" at bounding box center [217, 110] width 163 height 151
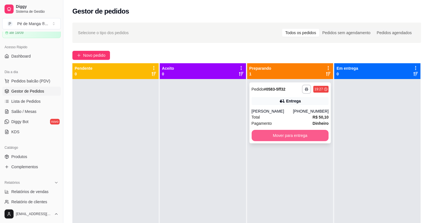
click at [307, 135] on button "Mover para entrega" at bounding box center [290, 135] width 77 height 11
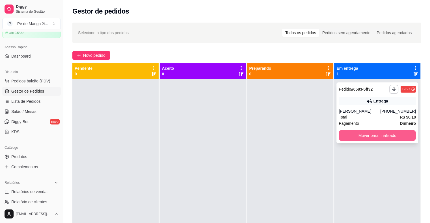
click at [354, 133] on button "Mover para finalizado" at bounding box center [377, 135] width 77 height 11
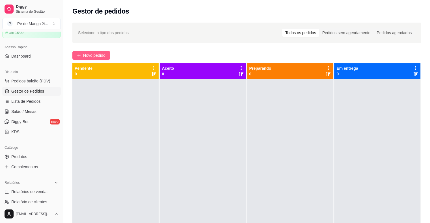
click at [94, 52] on button "Novo pedido" at bounding box center [91, 55] width 38 height 9
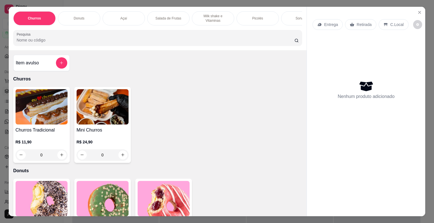
click at [203, 18] on p "Milk shake e Vitaminas" at bounding box center [213, 18] width 33 height 9
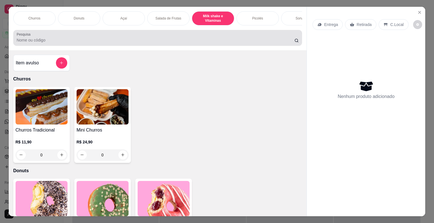
scroll to position [14, 0]
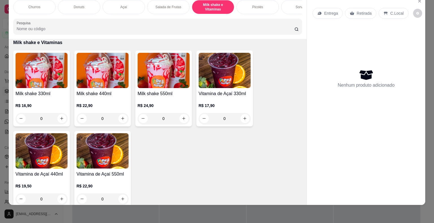
click at [54, 70] on img at bounding box center [42, 70] width 52 height 35
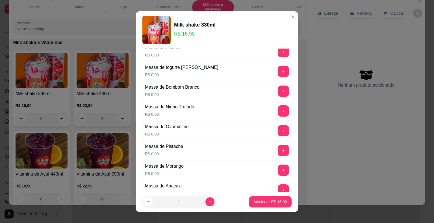
scroll to position [57, 0]
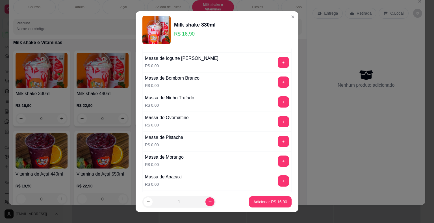
click at [276, 124] on div "+" at bounding box center [284, 121] width 16 height 11
click at [278, 122] on button "+" at bounding box center [283, 121] width 11 height 11
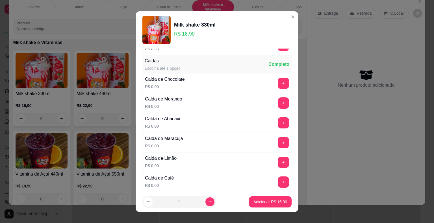
scroll to position [368, 0]
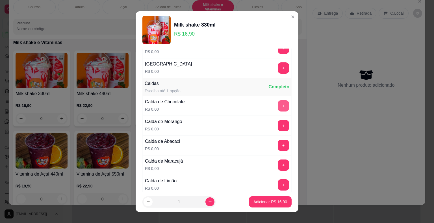
click at [278, 105] on button "+" at bounding box center [283, 105] width 11 height 11
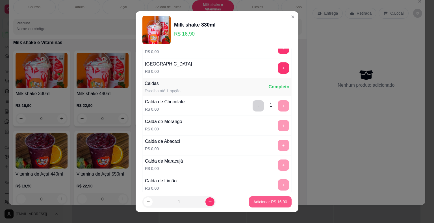
click at [267, 201] on p "Adicionar R$ 16,90" at bounding box center [271, 202] width 34 height 6
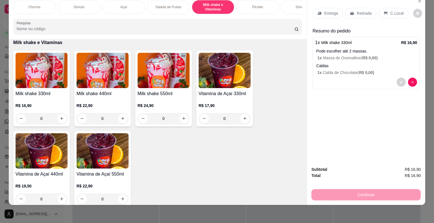
click at [54, 92] on h4 "Milk shake 330ml" at bounding box center [42, 93] width 52 height 7
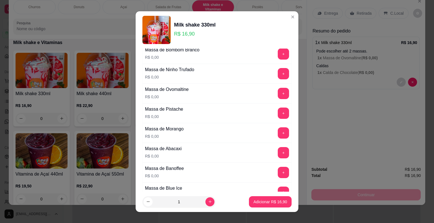
scroll to position [113, 0]
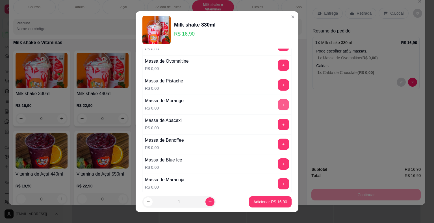
click at [278, 105] on button "+" at bounding box center [283, 104] width 11 height 11
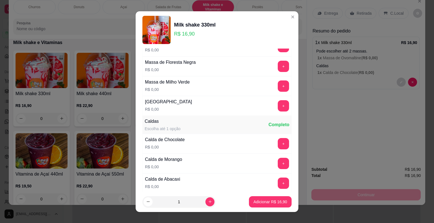
scroll to position [368, 0]
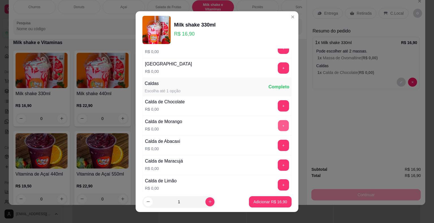
click at [278, 125] on button "+" at bounding box center [283, 125] width 11 height 11
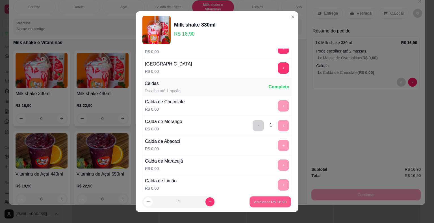
click at [256, 201] on p "Adicionar R$ 16,90" at bounding box center [270, 201] width 33 height 5
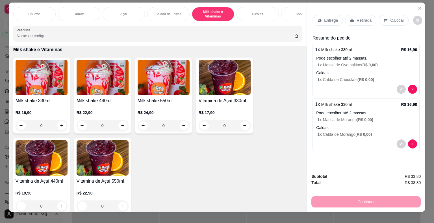
scroll to position [0, 0]
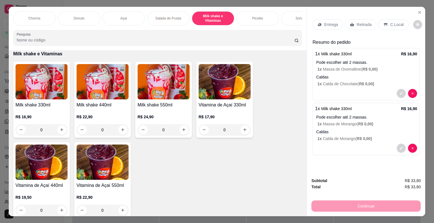
click at [329, 22] on p "Entrega" at bounding box center [331, 25] width 14 height 6
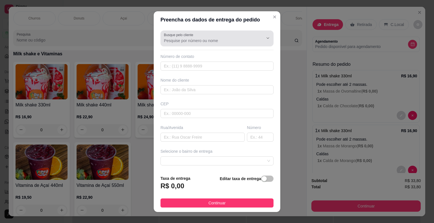
click at [217, 41] on input "Busque pelo cliente" at bounding box center [209, 41] width 90 height 6
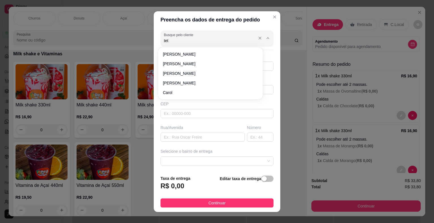
type input "tete"
drag, startPoint x: 208, startPoint y: 42, endPoint x: 138, endPoint y: 44, distance: 69.9
click at [138, 44] on div "Preencha os dados de entrega do pedido Busque pelo cliente tete Número de conta…" at bounding box center [217, 111] width 434 height 223
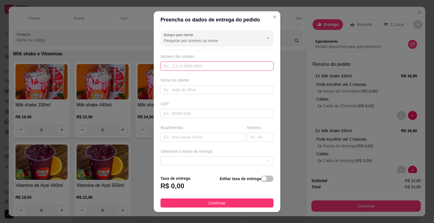
click at [186, 67] on input "text" at bounding box center [217, 66] width 113 height 9
type input "[PHONE_NUMBER]"
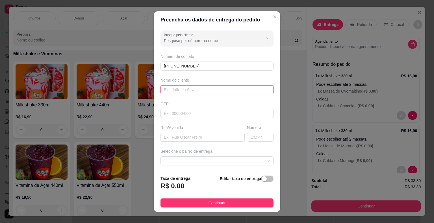
click at [191, 90] on input "text" at bounding box center [217, 89] width 113 height 9
type input "Tete"
click at [212, 113] on input "text" at bounding box center [217, 113] width 113 height 9
type input "18440000"
click at [230, 137] on input "text" at bounding box center [203, 137] width 84 height 9
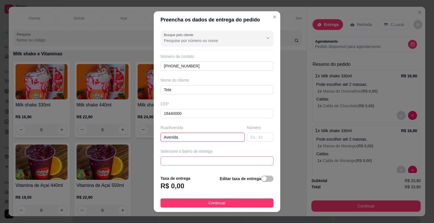
click at [233, 158] on span at bounding box center [217, 161] width 106 height 8
type input "Avenida"
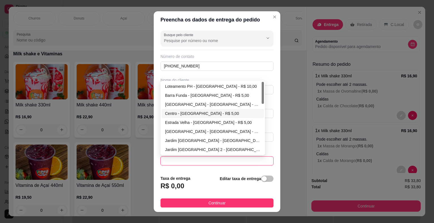
click at [218, 109] on div "Centro - [GEOGRAPHIC_DATA] - R$ 5,00" at bounding box center [213, 113] width 102 height 9
type input "Itaberá"
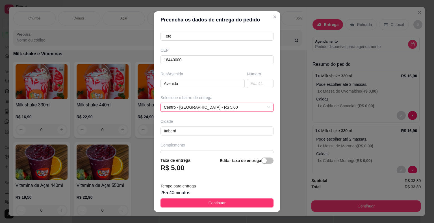
scroll to position [65, 0]
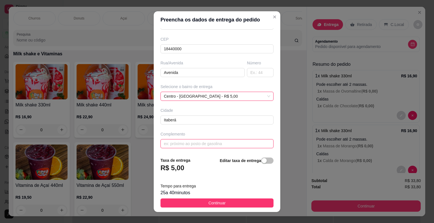
click at [216, 143] on input "text" at bounding box center [217, 143] width 113 height 9
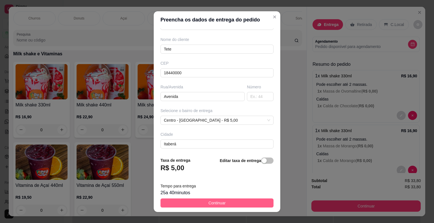
scroll to position [47, 0]
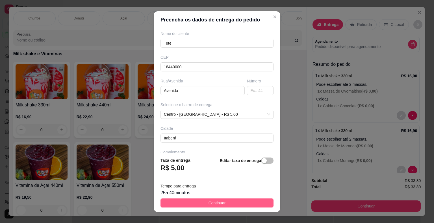
type input "Em cima da Farmácia [GEOGRAPHIC_DATA], a antiga [GEOGRAPHIC_DATA]"
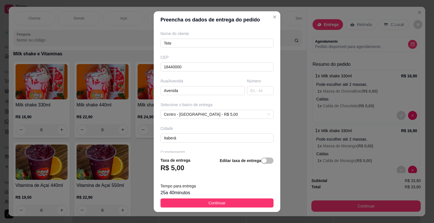
click at [209, 200] on span "Continuar" at bounding box center [217, 203] width 17 height 6
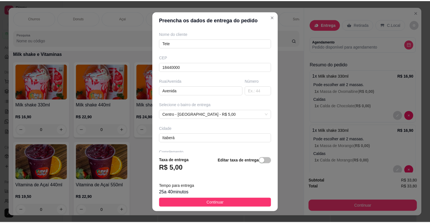
scroll to position [0, 0]
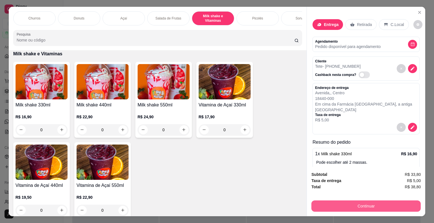
click at [322, 205] on button "Continuar" at bounding box center [366, 206] width 109 height 11
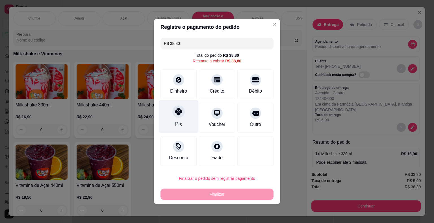
click at [179, 120] on div "Pix" at bounding box center [179, 116] width 40 height 33
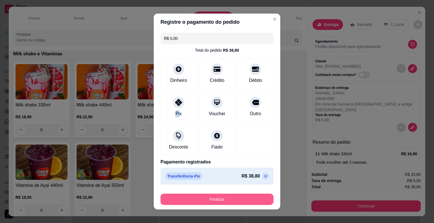
click at [207, 202] on button "Finalizar" at bounding box center [217, 199] width 113 height 11
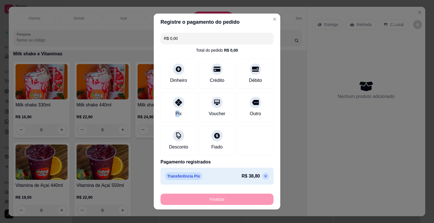
type input "-R$ 38,80"
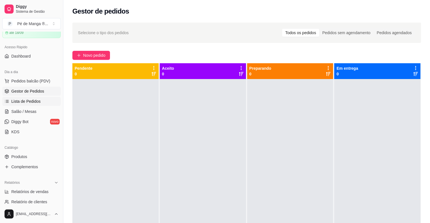
click at [29, 103] on span "Lista de Pedidos" at bounding box center [25, 102] width 29 height 6
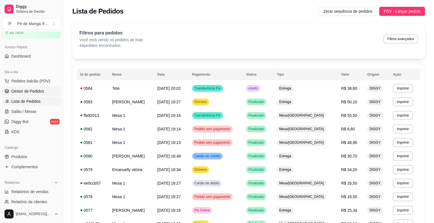
click at [34, 90] on span "Gestor de Pedidos" at bounding box center [27, 92] width 33 height 6
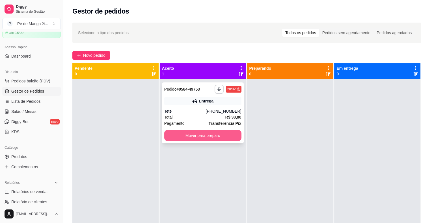
click at [187, 138] on button "Mover para preparo" at bounding box center [202, 135] width 77 height 11
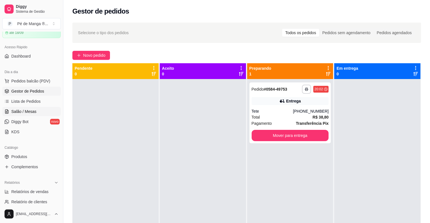
click at [36, 109] on link "Salão / Mesas" at bounding box center [31, 111] width 59 height 9
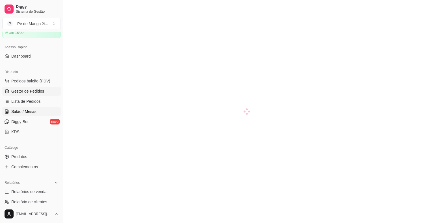
click at [44, 93] on link "Gestor de Pedidos" at bounding box center [31, 91] width 59 height 9
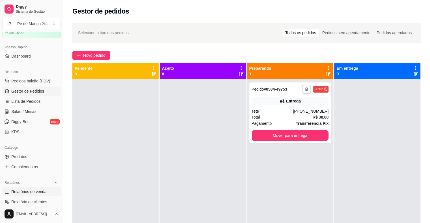
click at [45, 194] on span "Relatórios de vendas" at bounding box center [29, 192] width 37 height 6
select select "ALL"
select select "0"
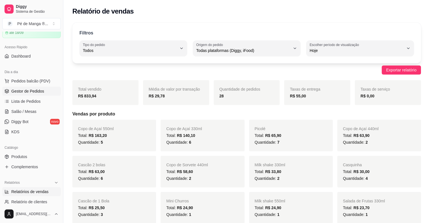
click at [40, 92] on span "Gestor de Pedidos" at bounding box center [27, 92] width 33 height 6
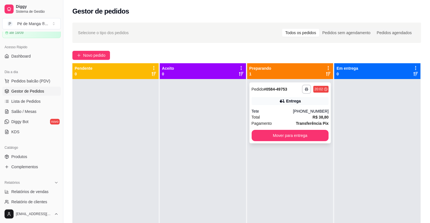
click at [283, 119] on div "Total R$ 38,80" at bounding box center [290, 117] width 77 height 6
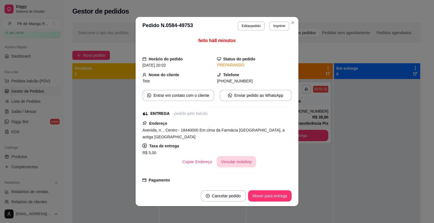
click at [230, 160] on button "Vincular motoboy" at bounding box center [237, 161] width 40 height 11
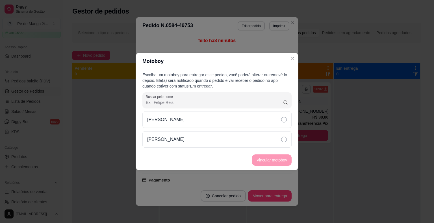
click at [267, 131] on div "[PERSON_NAME]" at bounding box center [217, 130] width 149 height 36
click at [269, 139] on div "[PERSON_NAME]" at bounding box center [217, 139] width 149 height 16
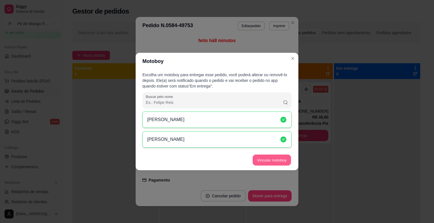
click at [277, 158] on button "Vincular motoboy" at bounding box center [272, 160] width 38 height 11
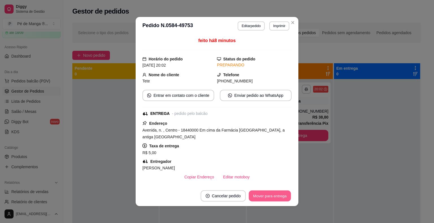
click at [274, 197] on button "Mover para entrega" at bounding box center [270, 196] width 42 height 11
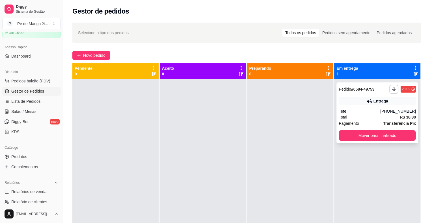
click at [370, 115] on div "Total R$ 38,80" at bounding box center [377, 117] width 77 height 6
click at [44, 105] on link "Lista de Pedidos" at bounding box center [31, 101] width 59 height 9
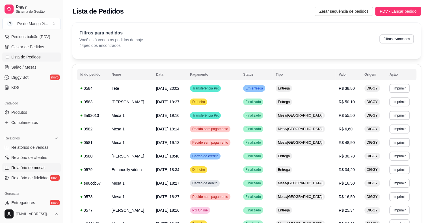
scroll to position [85, 0]
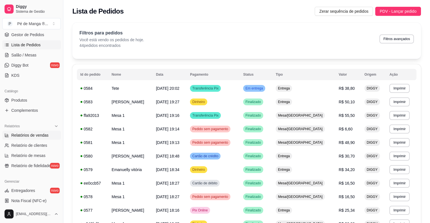
click at [37, 134] on span "Relatórios de vendas" at bounding box center [29, 136] width 37 height 6
select select "ALL"
select select "0"
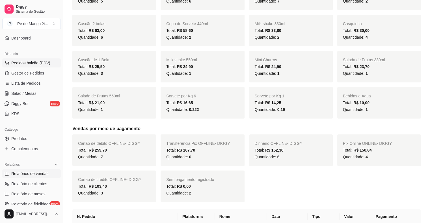
scroll to position [28, 0]
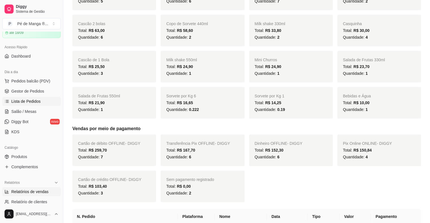
click at [33, 104] on link "Lista de Pedidos" at bounding box center [31, 101] width 59 height 9
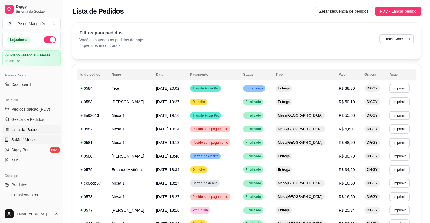
click at [31, 139] on span "Salão / Mesas" at bounding box center [23, 140] width 25 height 6
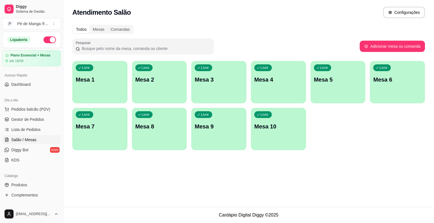
click at [112, 89] on div "Livre Mesa 1" at bounding box center [99, 79] width 55 height 36
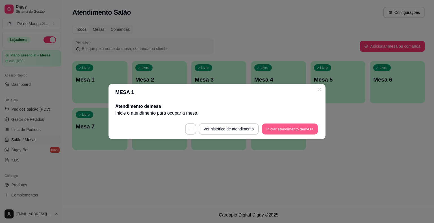
click at [299, 125] on button "Iniciar atendimento de mesa" at bounding box center [290, 129] width 56 height 11
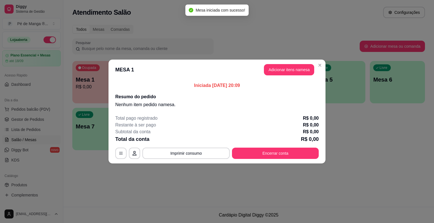
click at [292, 75] on button "Adicionar itens na mesa" at bounding box center [289, 69] width 50 height 11
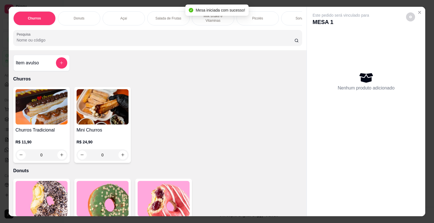
click at [243, 20] on div "Picolés" at bounding box center [258, 18] width 42 height 14
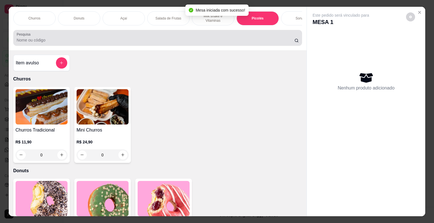
scroll to position [14, 0]
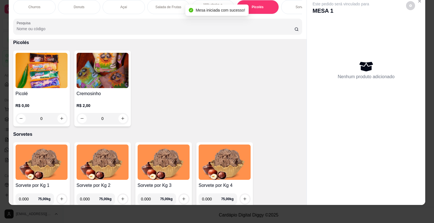
click at [63, 109] on div "R$ 0,00 0" at bounding box center [42, 113] width 52 height 21
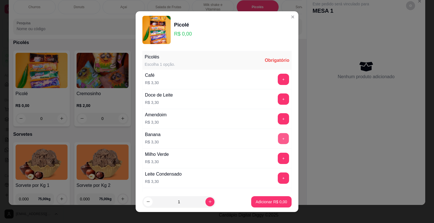
click at [278, 138] on button "+" at bounding box center [283, 138] width 11 height 11
click at [259, 201] on p "Adicionar R$ 6,60" at bounding box center [271, 202] width 31 height 6
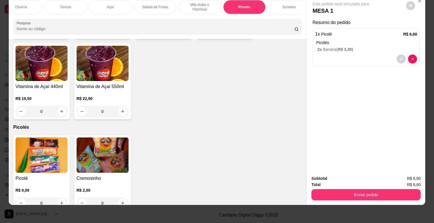
scroll to position [0, 16]
click at [285, 5] on p "Sorvetes" at bounding box center [286, 7] width 13 height 5
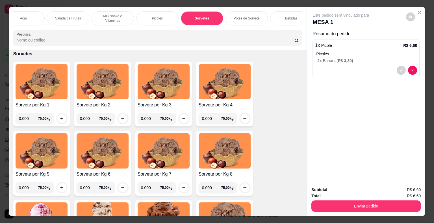
scroll to position [0, 103]
click at [275, 18] on div "Bebidas" at bounding box center [289, 18] width 42 height 14
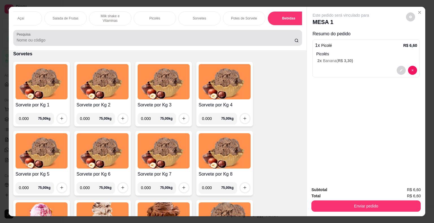
scroll to position [14, 0]
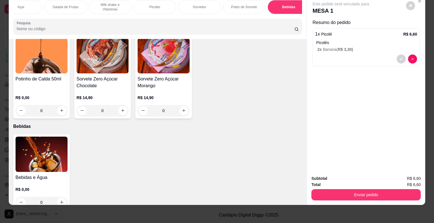
click at [55, 152] on img at bounding box center [42, 154] width 52 height 35
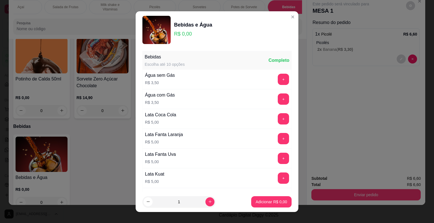
click at [278, 139] on button "+" at bounding box center [283, 138] width 11 height 11
click at [264, 204] on p "Adicionar R$ 5,00" at bounding box center [271, 202] width 31 height 6
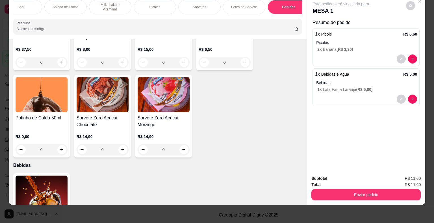
scroll to position [1394, 0]
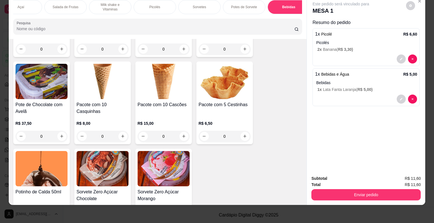
click at [156, 5] on div "Picolés" at bounding box center [155, 7] width 42 height 14
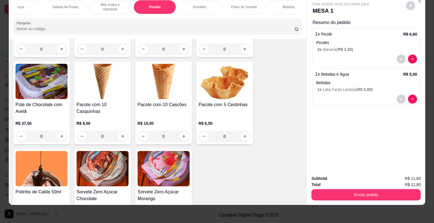
scroll to position [653, 0]
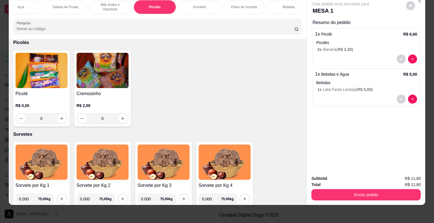
click at [49, 79] on img at bounding box center [42, 70] width 52 height 35
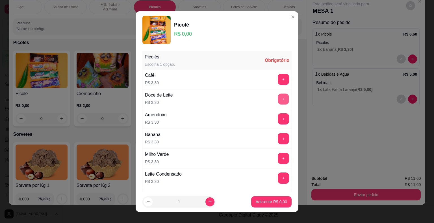
click at [278, 101] on button "+" at bounding box center [283, 99] width 11 height 11
click at [251, 99] on div "- 1 +" at bounding box center [271, 99] width 41 height 11
click at [253, 98] on button "-" at bounding box center [258, 99] width 11 height 11
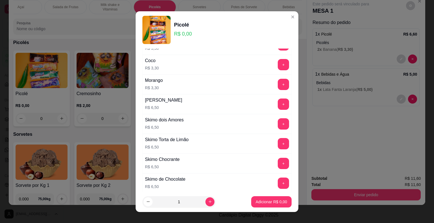
scroll to position [372, 0]
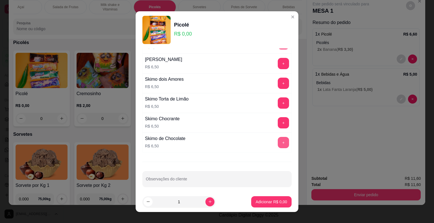
click at [278, 140] on button "+" at bounding box center [283, 142] width 11 height 11
click at [267, 202] on p "Adicionar R$ 6,50" at bounding box center [271, 201] width 31 height 5
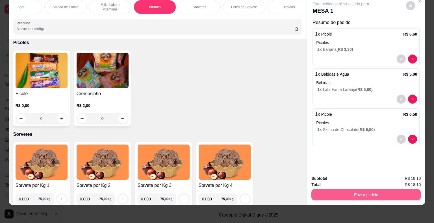
click at [344, 189] on button "Enviar pedido" at bounding box center [366, 194] width 109 height 11
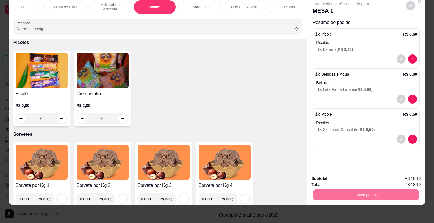
click at [345, 176] on button "Não registrar e enviar pedido" at bounding box center [347, 177] width 59 height 11
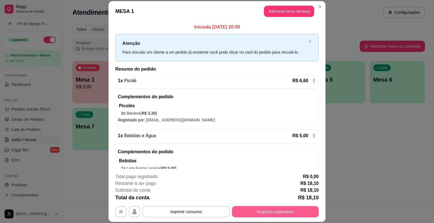
click at [264, 212] on button "Registrar pagamento" at bounding box center [275, 211] width 87 height 11
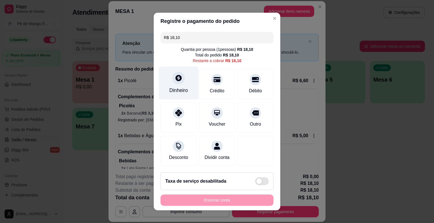
click at [181, 89] on div "Dinheiro" at bounding box center [178, 90] width 19 height 7
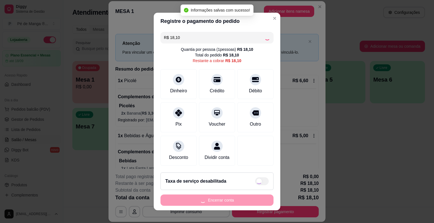
type input "R$ 0,00"
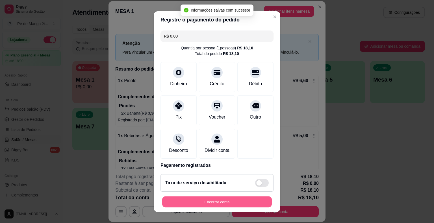
click at [217, 206] on button "Encerrar conta" at bounding box center [217, 202] width 110 height 11
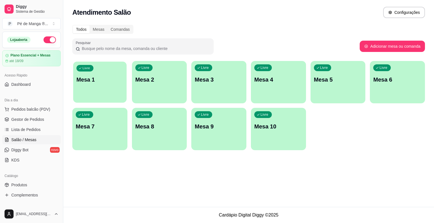
click at [107, 83] on p "Mesa 1" at bounding box center [100, 80] width 47 height 8
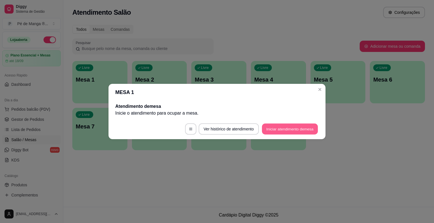
click at [272, 130] on button "Iniciar atendimento de mesa" at bounding box center [290, 129] width 56 height 11
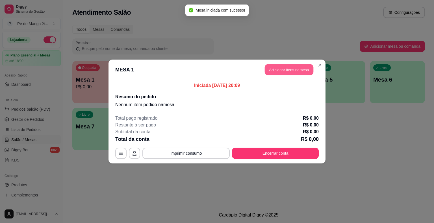
click at [284, 72] on button "Adicionar itens na mesa" at bounding box center [289, 69] width 49 height 11
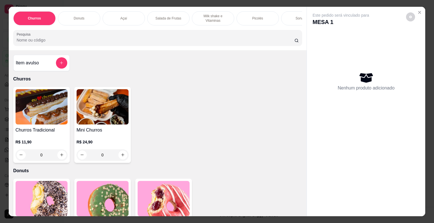
click at [288, 14] on div "Sorvetes" at bounding box center [302, 18] width 42 height 14
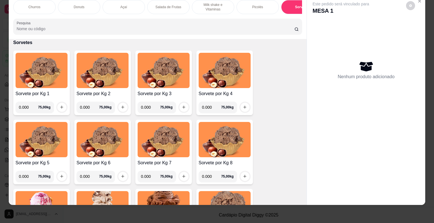
click at [26, 107] on input "0.000" at bounding box center [28, 107] width 19 height 11
type input "0.352"
click at [60, 105] on icon "increase-product-quantity" at bounding box center [62, 107] width 4 height 4
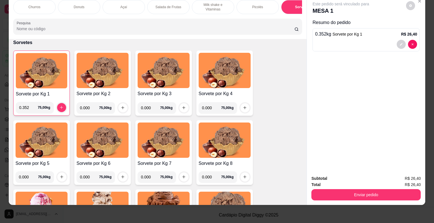
click at [90, 103] on input "0.000" at bounding box center [89, 107] width 19 height 11
type input "0.500"
click at [121, 106] on icon "increase-product-quantity" at bounding box center [123, 108] width 4 height 4
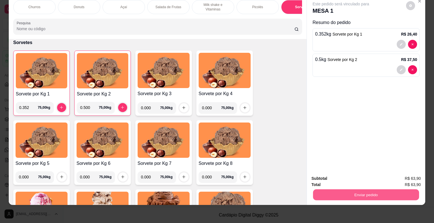
click at [314, 190] on button "Enviar pedido" at bounding box center [366, 195] width 106 height 11
click at [331, 174] on button "Não registrar e enviar pedido" at bounding box center [347, 177] width 57 height 10
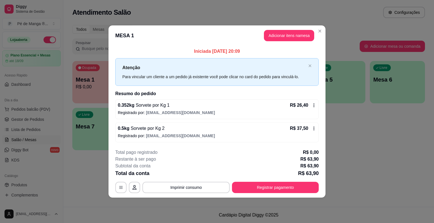
click at [264, 193] on button "Registrar pagamento" at bounding box center [275, 187] width 87 height 11
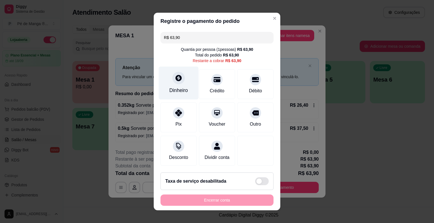
click at [178, 85] on div "Dinheiro" at bounding box center [179, 83] width 40 height 33
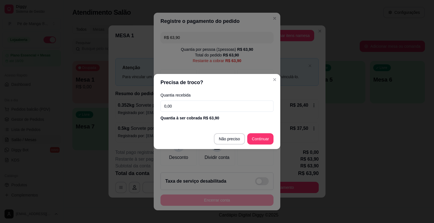
click at [213, 106] on input "0,00" at bounding box center [217, 106] width 113 height 11
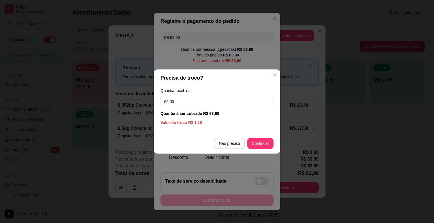
type input "65,00"
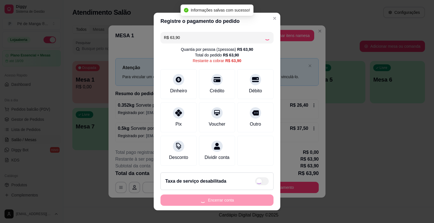
type input "R$ 0,00"
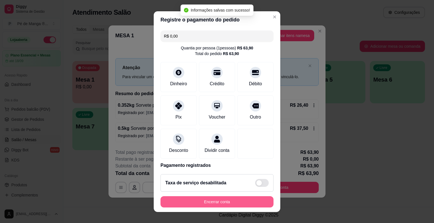
click at [210, 198] on button "Encerrar conta" at bounding box center [217, 202] width 113 height 11
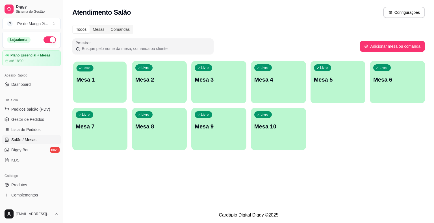
click at [103, 88] on div "Livre Mesa 1" at bounding box center [99, 79] width 53 height 34
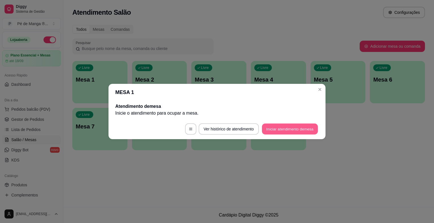
click at [303, 128] on button "Iniciar atendimento de mesa" at bounding box center [290, 129] width 56 height 11
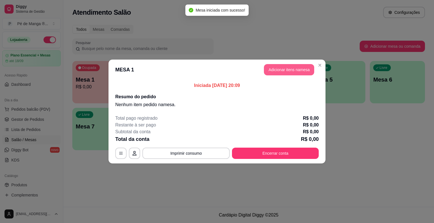
click at [291, 68] on button "Adicionar itens na mesa" at bounding box center [289, 69] width 50 height 11
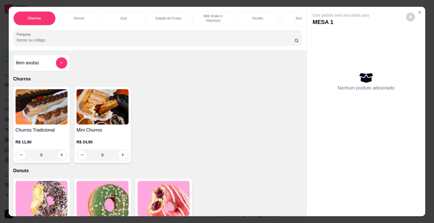
click at [176, 20] on div "Salada de Frutas" at bounding box center [168, 18] width 42 height 14
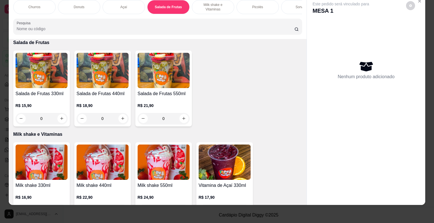
click at [41, 95] on h4 "Salada de Frutas 330ml" at bounding box center [42, 93] width 52 height 7
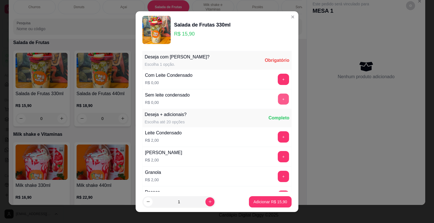
click at [278, 100] on button "+" at bounding box center [283, 99] width 11 height 11
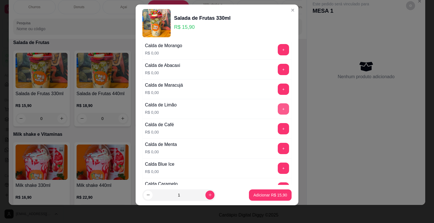
scroll to position [399, 0]
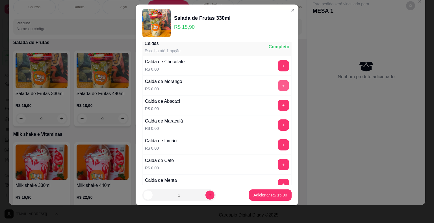
click at [278, 83] on button "+" at bounding box center [283, 85] width 11 height 11
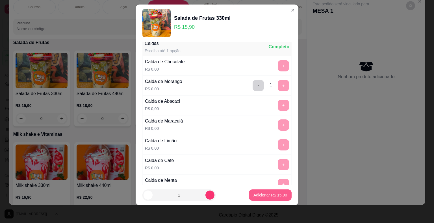
click at [273, 198] on button "Adicionar R$ 15,90" at bounding box center [270, 195] width 43 height 11
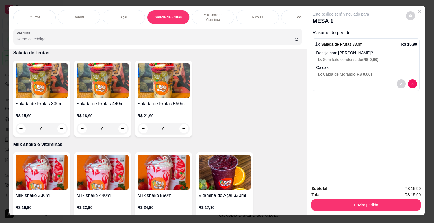
scroll to position [0, 0]
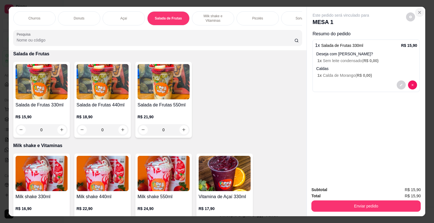
click at [418, 10] on icon "Close" at bounding box center [420, 12] width 5 height 5
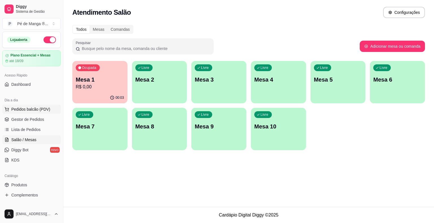
click at [44, 110] on span "Pedidos balcão (PDV)" at bounding box center [30, 110] width 39 height 6
click at [45, 109] on img at bounding box center [38, 107] width 53 height 36
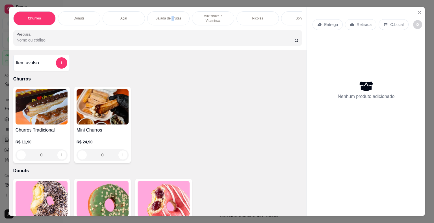
click at [170, 22] on div "Salada de Frutas" at bounding box center [168, 18] width 42 height 14
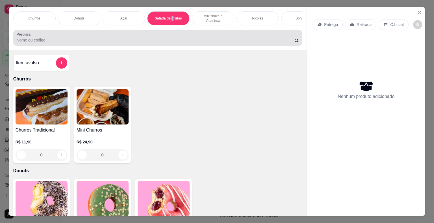
scroll to position [14, 0]
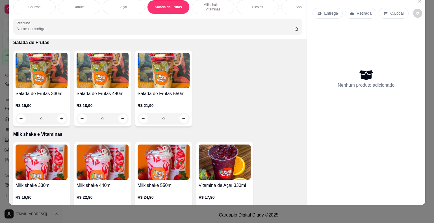
click at [49, 106] on p "R$ 15,90" at bounding box center [42, 106] width 52 height 6
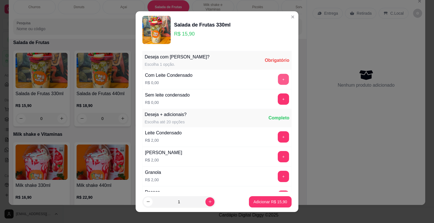
click at [278, 81] on button "+" at bounding box center [283, 79] width 11 height 11
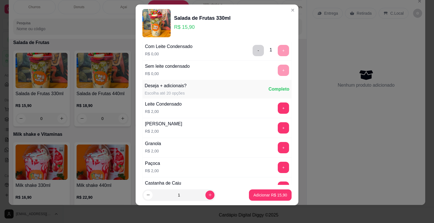
scroll to position [0, 0]
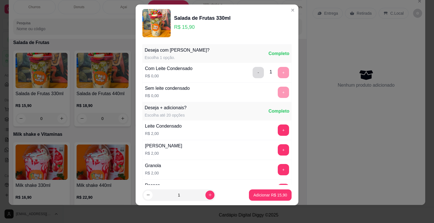
click at [253, 73] on button "-" at bounding box center [258, 72] width 11 height 11
click at [278, 90] on button "+" at bounding box center [283, 92] width 11 height 11
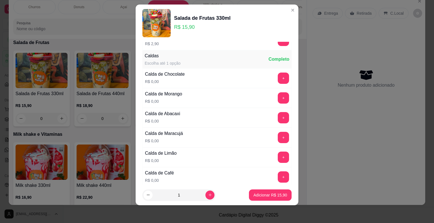
scroll to position [396, 0]
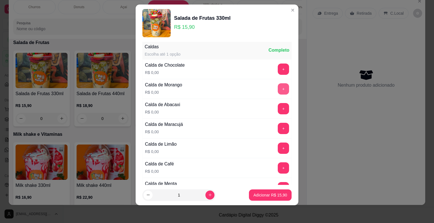
click at [278, 84] on button "+" at bounding box center [283, 88] width 11 height 11
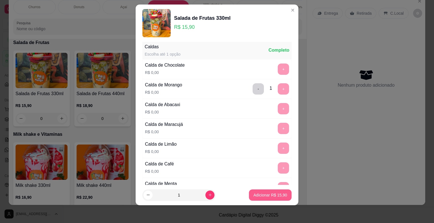
click at [264, 195] on p "Adicionar R$ 15,90" at bounding box center [271, 196] width 34 height 6
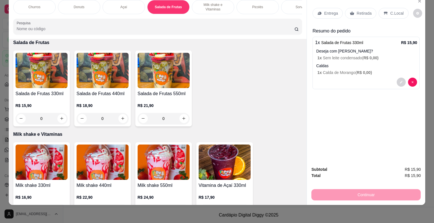
click at [328, 10] on p "Entrega" at bounding box center [331, 13] width 14 height 6
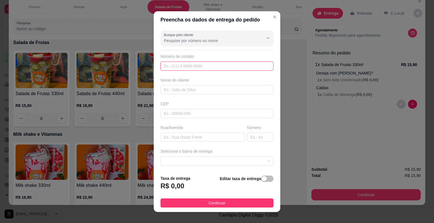
click at [198, 68] on input "text" at bounding box center [217, 66] width 113 height 9
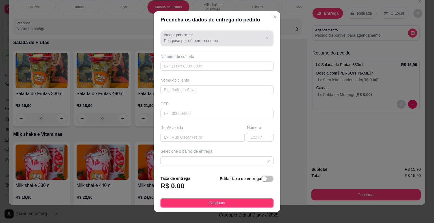
click at [188, 41] on input "Busque pelo cliente" at bounding box center [209, 41] width 90 height 6
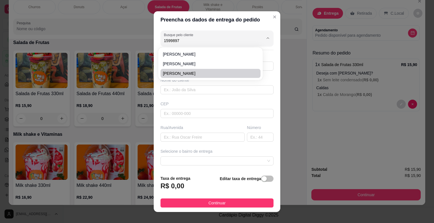
click at [219, 77] on li "[PERSON_NAME]" at bounding box center [211, 73] width 100 height 9
type input "[PERSON_NAME]"
type input "15998971615"
type input "[PERSON_NAME]"
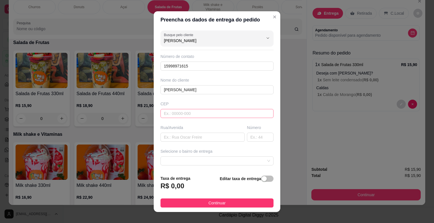
type input "[PERSON_NAME]"
click at [187, 109] on input "text" at bounding box center [217, 113] width 113 height 9
type input "18440000"
click at [200, 138] on input "text" at bounding box center [203, 137] width 84 height 9
click at [214, 161] on span at bounding box center [217, 161] width 106 height 8
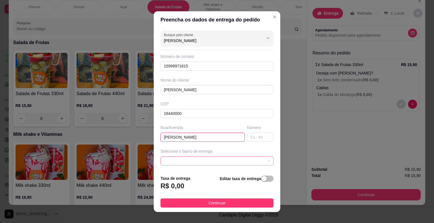
type input "[PERSON_NAME]"
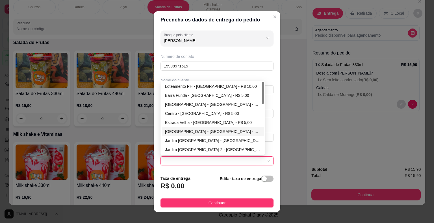
click at [210, 131] on div "[GEOGRAPHIC_DATA] - [GEOGRAPHIC_DATA] - R$ 5,00" at bounding box center [213, 132] width 96 height 6
type input "Itaberá"
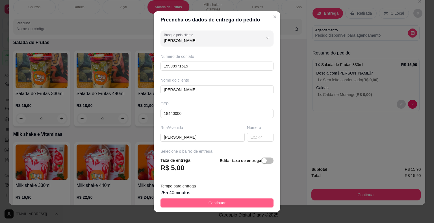
click at [218, 202] on span "Continuar" at bounding box center [217, 203] width 17 height 6
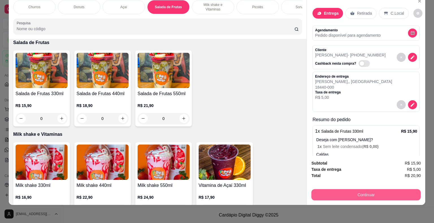
click at [330, 191] on button "Continuar" at bounding box center [366, 194] width 109 height 11
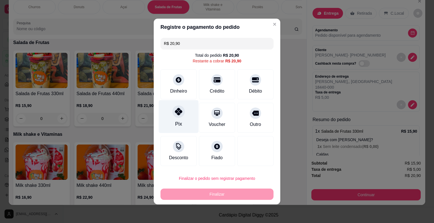
click at [181, 118] on div "Pix" at bounding box center [179, 116] width 40 height 33
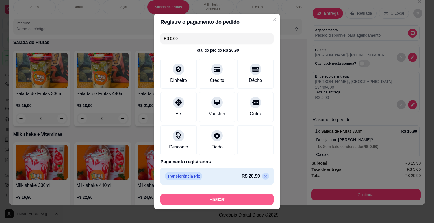
click at [210, 200] on button "Finalizar" at bounding box center [217, 199] width 113 height 11
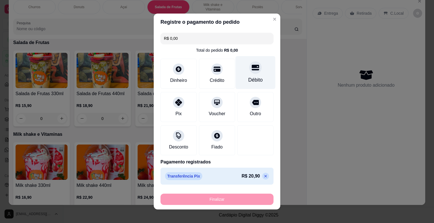
type input "-R$ 20,90"
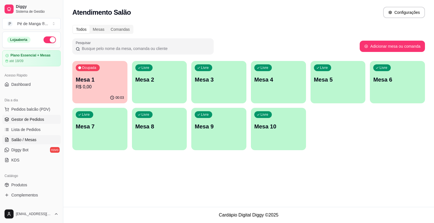
click at [41, 121] on span "Gestor de Pedidos" at bounding box center [27, 120] width 33 height 6
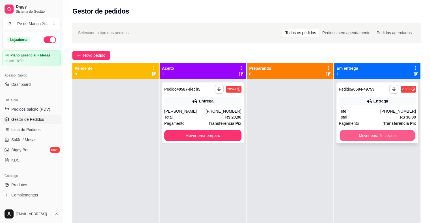
click at [374, 137] on button "Mover para finalizado" at bounding box center [377, 135] width 75 height 11
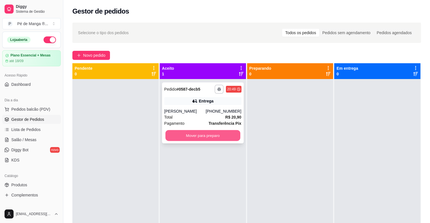
click at [208, 136] on button "Mover para preparo" at bounding box center [202, 135] width 75 height 11
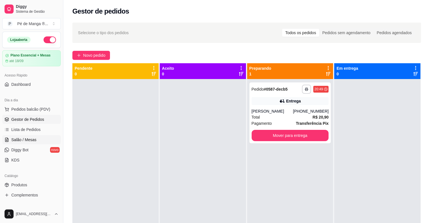
click at [38, 141] on link "Salão / Mesas" at bounding box center [31, 139] width 59 height 9
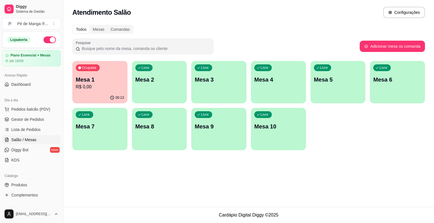
click at [112, 92] on div "00:13" at bounding box center [99, 97] width 55 height 11
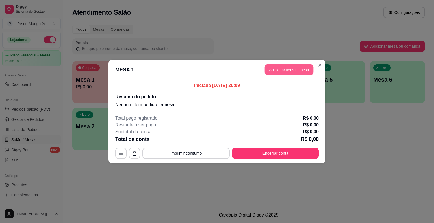
click at [299, 68] on button "Adicionar itens na mesa" at bounding box center [289, 69] width 49 height 11
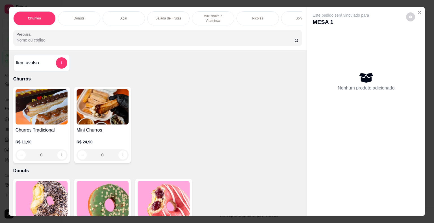
click at [266, 17] on div "Picolés" at bounding box center [258, 18] width 42 height 14
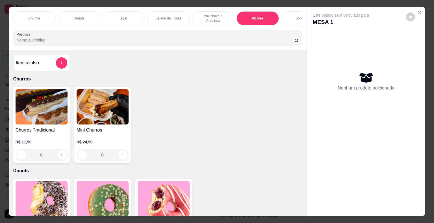
scroll to position [14, 0]
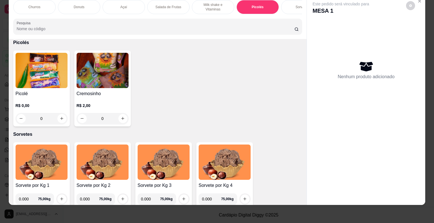
click at [53, 97] on div "Picolé R$ 0,00 0" at bounding box center [41, 89] width 57 height 76
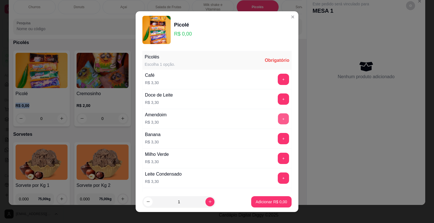
click at [278, 118] on button "+" at bounding box center [283, 118] width 11 height 11
click at [278, 117] on button "+" at bounding box center [283, 118] width 11 height 11
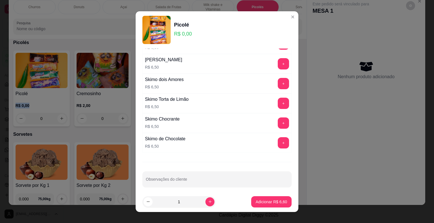
scroll to position [372, 0]
click at [278, 142] on button "+" at bounding box center [283, 142] width 11 height 11
click at [265, 206] on button "Adicionar R$ 13,10" at bounding box center [271, 202] width 42 height 11
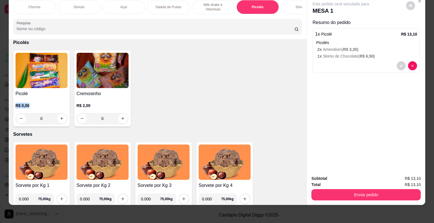
click at [349, 192] on button "Enviar pedido" at bounding box center [366, 194] width 109 height 11
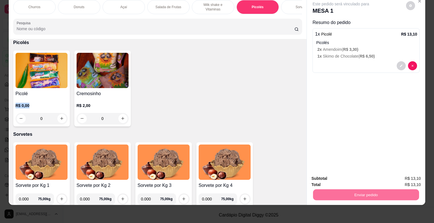
click at [331, 178] on button "Não registrar e enviar pedido" at bounding box center [347, 177] width 59 height 11
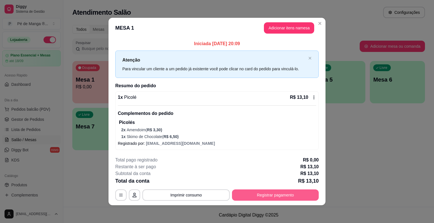
click at [289, 196] on button "Registrar pagamento" at bounding box center [275, 195] width 87 height 11
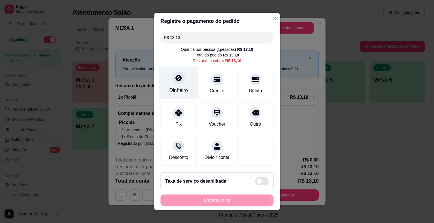
click at [177, 88] on div "Dinheiro" at bounding box center [178, 90] width 19 height 7
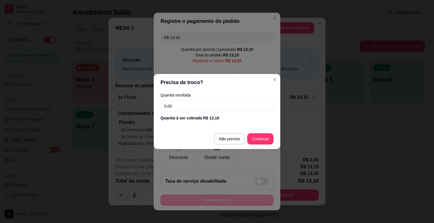
drag, startPoint x: 132, startPoint y: 113, endPoint x: 42, endPoint y: 139, distance: 94.0
click at [42, 139] on div "Precisa de troco? Quantia recebida 0,00 Quantia à ser cobrada R$ 13,10 Não prec…" at bounding box center [217, 111] width 434 height 223
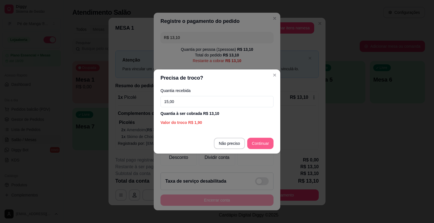
type input "15,00"
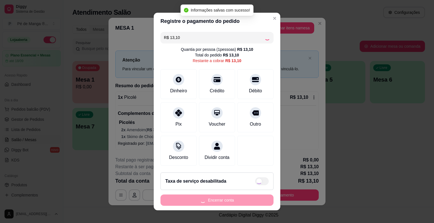
type input "R$ 0,00"
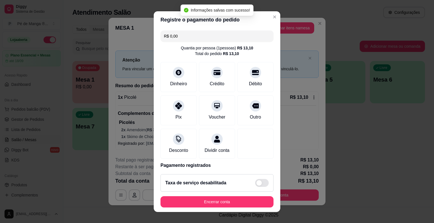
click at [233, 203] on button "Encerrar conta" at bounding box center [217, 202] width 113 height 11
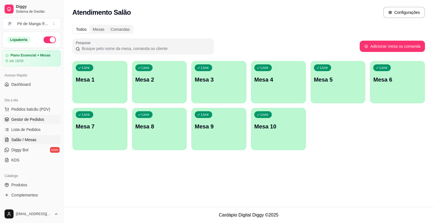
click at [19, 117] on span "Gestor de Pedidos" at bounding box center [27, 120] width 33 height 6
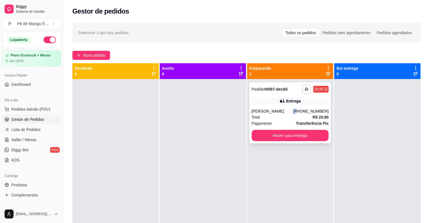
click at [299, 106] on div "**********" at bounding box center [290, 113] width 82 height 61
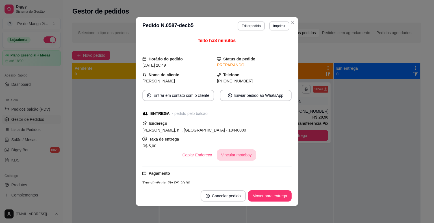
click at [241, 154] on button "Vincular motoboy" at bounding box center [237, 155] width 40 height 11
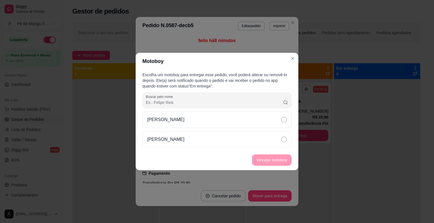
click at [262, 131] on div "[PERSON_NAME]" at bounding box center [217, 130] width 149 height 36
click at [269, 150] on div "Escolha um motoboy para entregar esse pedido, você poderá alterar ou removê-lo …" at bounding box center [217, 110] width 163 height 80
click at [273, 143] on div "[PERSON_NAME]" at bounding box center [217, 139] width 149 height 16
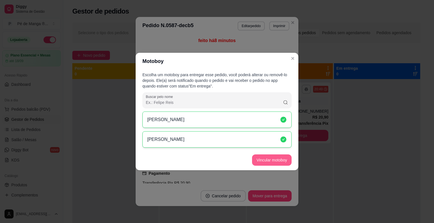
click at [275, 160] on button "Vincular motoboy" at bounding box center [272, 160] width 40 height 11
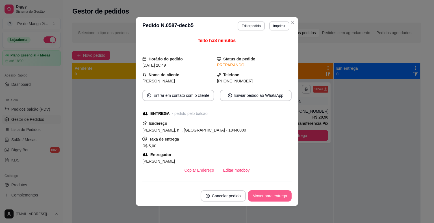
click at [277, 197] on button "Mover para entrega" at bounding box center [270, 196] width 44 height 11
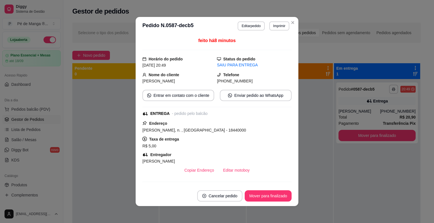
click at [296, 22] on header "**********" at bounding box center [217, 26] width 163 height 18
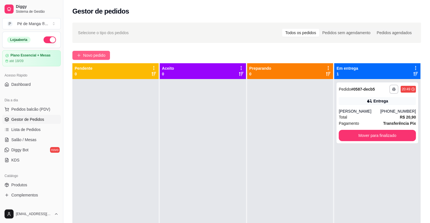
click at [101, 57] on span "Novo pedido" at bounding box center [94, 55] width 22 height 6
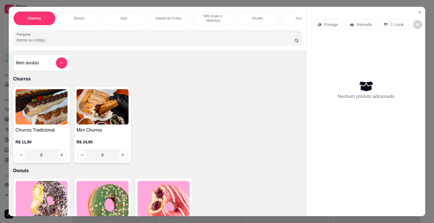
click at [131, 15] on div "Açaí" at bounding box center [124, 18] width 42 height 14
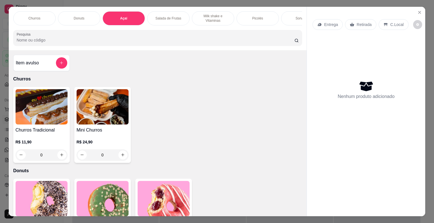
scroll to position [14, 0]
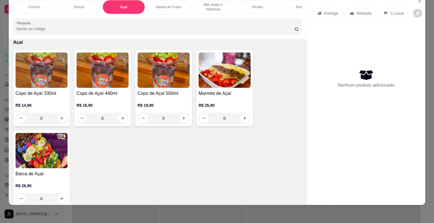
click at [31, 110] on div "R$ 14,90 0" at bounding box center [42, 113] width 52 height 21
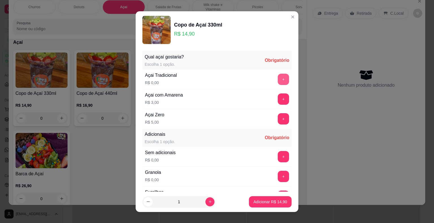
click at [278, 80] on button "+" at bounding box center [283, 79] width 11 height 11
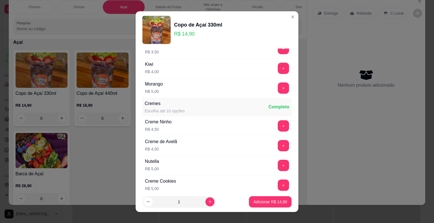
scroll to position [452, 0]
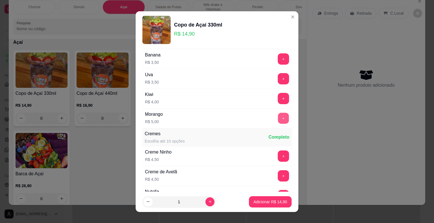
click at [278, 118] on button "+" at bounding box center [283, 118] width 11 height 11
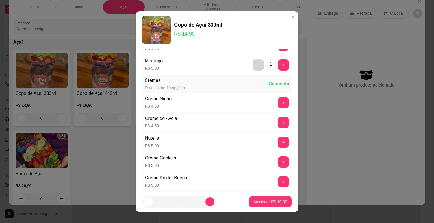
scroll to position [509, 0]
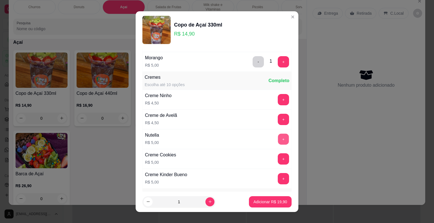
click at [278, 134] on button "+" at bounding box center [283, 139] width 11 height 11
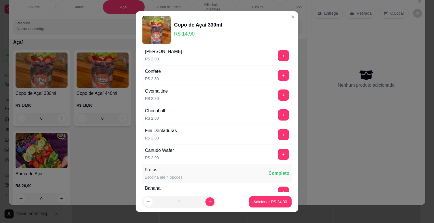
scroll to position [283, 0]
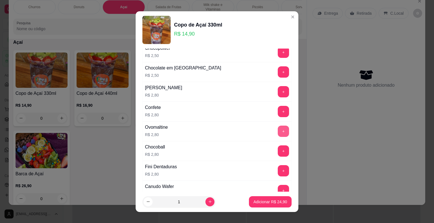
click at [278, 131] on button "+" at bounding box center [283, 131] width 11 height 11
click at [261, 199] on p "Adicionar R$ 27,70" at bounding box center [271, 202] width 34 height 6
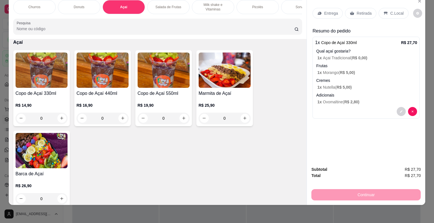
click at [60, 117] on div "0" at bounding box center [42, 118] width 52 height 11
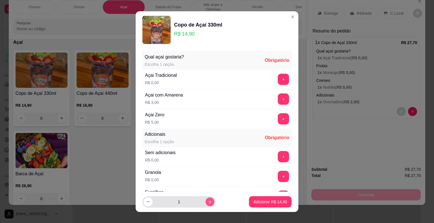
click at [206, 203] on button "increase-product-quantity" at bounding box center [210, 202] width 9 height 9
type input "2"
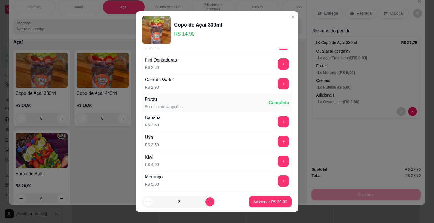
scroll to position [396, 0]
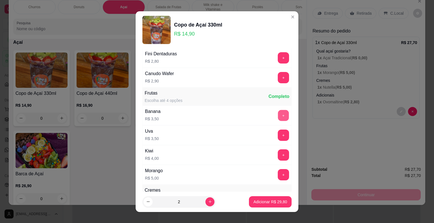
click at [278, 110] on button "+" at bounding box center [283, 115] width 11 height 11
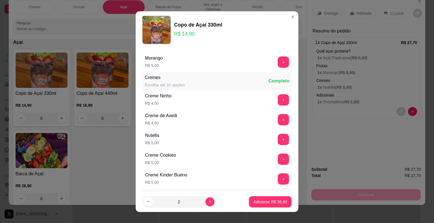
scroll to position [509, 0]
click at [278, 140] on button "+" at bounding box center [283, 139] width 11 height 11
click at [278, 97] on button "+" at bounding box center [283, 99] width 11 height 11
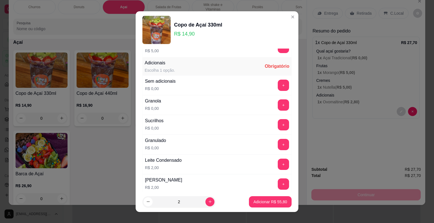
scroll to position [113, 0]
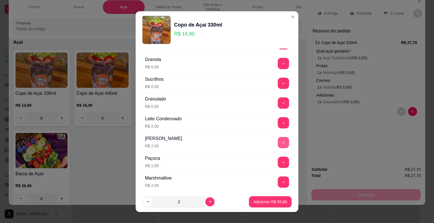
click at [278, 139] on button "+" at bounding box center [283, 142] width 11 height 11
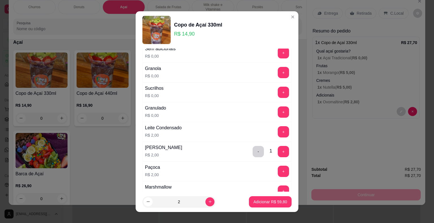
scroll to position [0, 0]
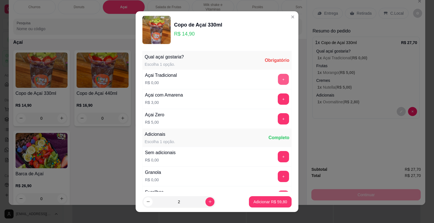
click at [278, 79] on button "+" at bounding box center [283, 79] width 11 height 11
click at [264, 203] on p "Adicionar R$ 59,80" at bounding box center [270, 201] width 33 height 5
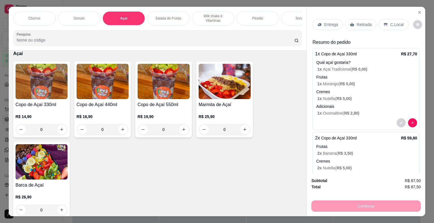
click at [327, 23] on p "Entrega" at bounding box center [331, 25] width 14 height 6
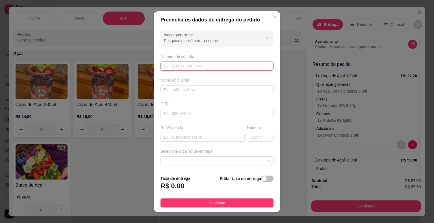
click at [231, 64] on input "text" at bounding box center [217, 66] width 113 height 9
click at [198, 42] on input "Busque pelo cliente" at bounding box center [209, 41] width 90 height 6
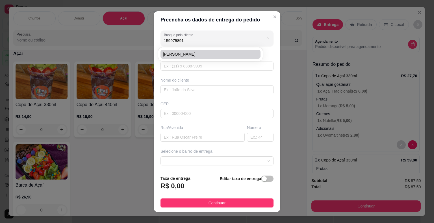
click at [194, 56] on span "[PERSON_NAME]" at bounding box center [208, 54] width 90 height 6
type input "[PERSON_NAME]"
type input "15997589188"
type input "[PERSON_NAME]"
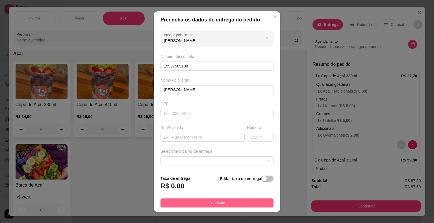
type input "[PERSON_NAME]"
click at [200, 203] on button "Continuar" at bounding box center [217, 203] width 113 height 9
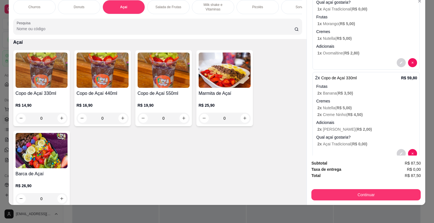
scroll to position [141, 0]
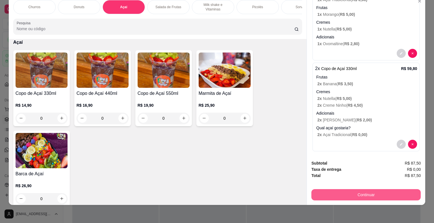
click at [358, 190] on button "Continuar" at bounding box center [366, 194] width 109 height 11
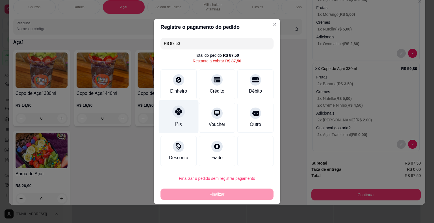
click at [184, 123] on div "Pix" at bounding box center [179, 116] width 40 height 33
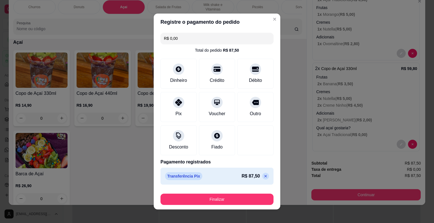
click at [229, 206] on footer "Finalizar" at bounding box center [217, 198] width 127 height 23
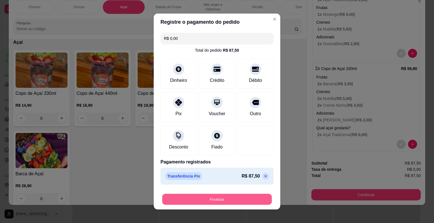
click at [230, 203] on button "Finalizar" at bounding box center [217, 199] width 110 height 11
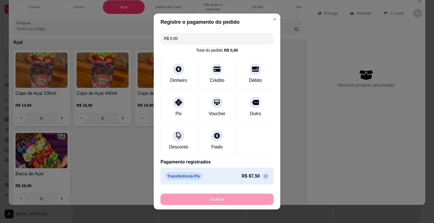
type input "-R$ 87,50"
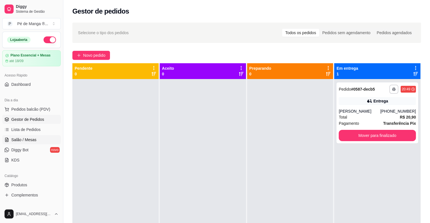
click at [34, 141] on span "Salão / Mesas" at bounding box center [23, 140] width 25 height 6
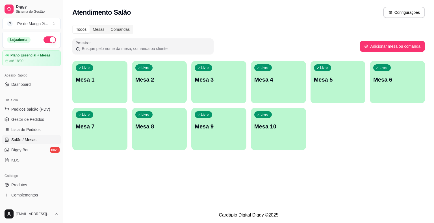
click at [123, 87] on div "Livre Mesa 1" at bounding box center [99, 79] width 55 height 36
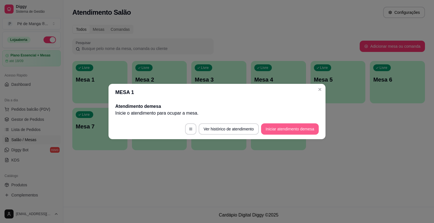
click at [291, 130] on button "Iniciar atendimento de mesa" at bounding box center [290, 129] width 58 height 11
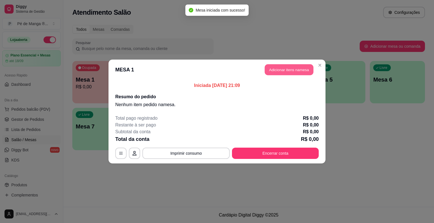
click at [299, 71] on button "Adicionar itens na mesa" at bounding box center [289, 69] width 49 height 11
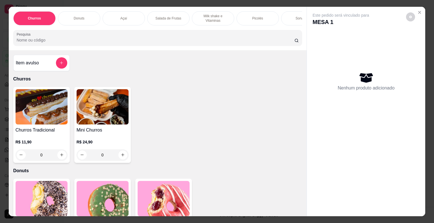
click at [411, 16] on button "decrease-product-quantity" at bounding box center [410, 16] width 9 height 9
click at [417, 36] on span "Automatic updates" at bounding box center [418, 37] width 11 height 7
click at [417, 37] on input "Automatic updates" at bounding box center [415, 39] width 4 height 4
checkbox input "false"
click at [415, 11] on button "Close" at bounding box center [419, 12] width 9 height 9
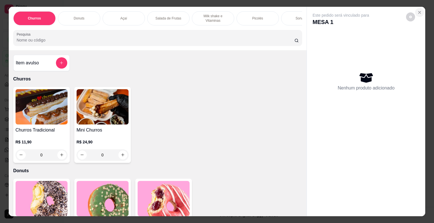
click at [418, 10] on icon "Close" at bounding box center [420, 12] width 5 height 5
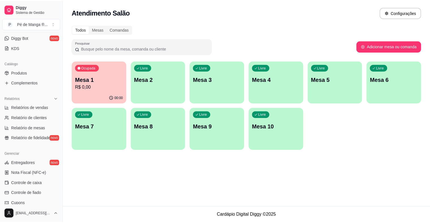
scroll to position [113, 0]
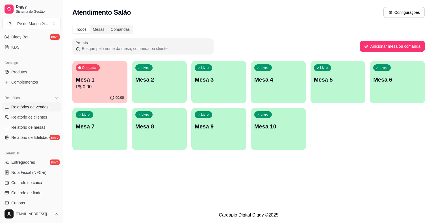
click at [37, 108] on span "Relatórios de vendas" at bounding box center [29, 107] width 37 height 6
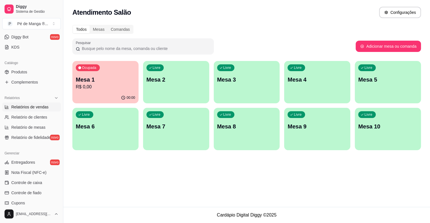
select select "ALL"
select select "0"
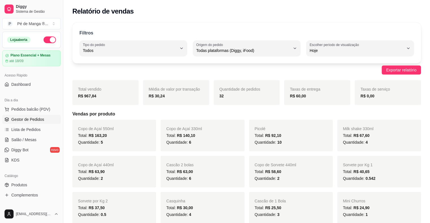
click at [24, 122] on link "Gestor de Pedidos" at bounding box center [31, 119] width 59 height 9
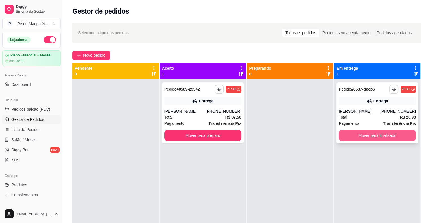
click at [371, 135] on button "Mover para finalizado" at bounding box center [377, 135] width 77 height 11
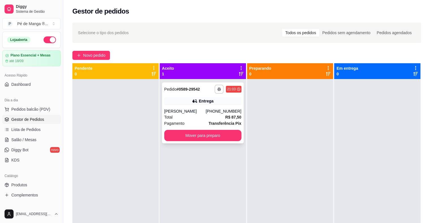
click at [228, 117] on strong "R$ 87,50" at bounding box center [233, 117] width 16 height 5
click at [220, 135] on button "Mover para preparo" at bounding box center [202, 135] width 77 height 11
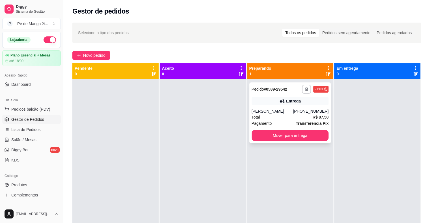
click at [274, 111] on div "[PERSON_NAME]" at bounding box center [273, 112] width 42 height 6
click at [292, 122] on div "Pagamento Transferência Pix" at bounding box center [290, 123] width 77 height 6
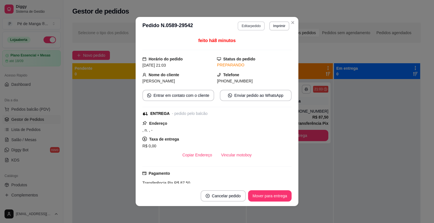
click at [248, 28] on button "Editar pedido" at bounding box center [251, 25] width 27 height 9
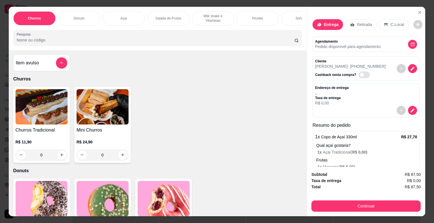
click at [367, 22] on p "Retirada" at bounding box center [364, 25] width 15 height 6
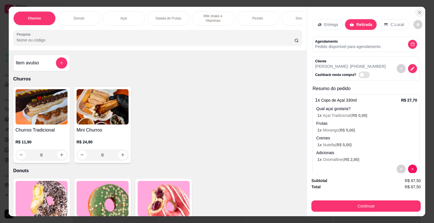
click at [418, 10] on icon "Close" at bounding box center [420, 12] width 5 height 5
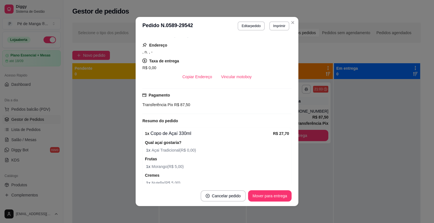
scroll to position [170, 0]
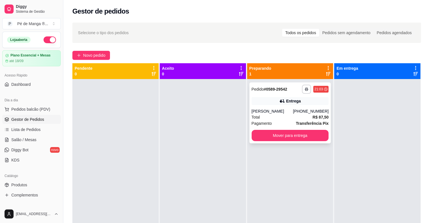
click at [305, 117] on div "Total R$ 87,50" at bounding box center [290, 117] width 77 height 6
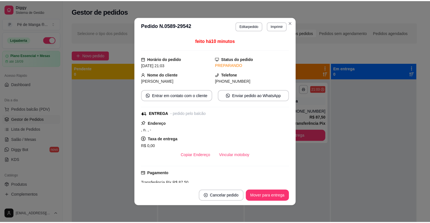
scroll to position [0, 0]
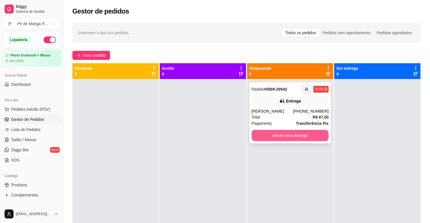
click at [270, 132] on button "Mover para entrega" at bounding box center [290, 135] width 77 height 11
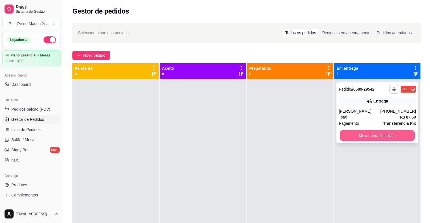
click at [387, 136] on button "Mover para finalizado" at bounding box center [377, 135] width 75 height 11
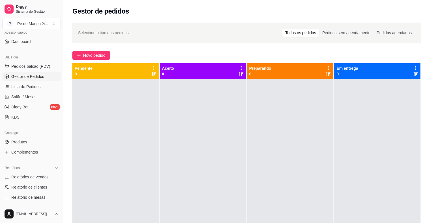
scroll to position [57, 0]
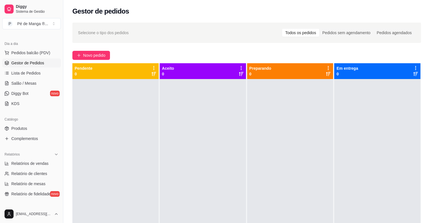
click at [44, 169] on ul "Relatórios de vendas Relatório de clientes Relatório de mesas Relatório de fide…" at bounding box center [31, 179] width 59 height 40
click at [44, 167] on link "Relatórios de vendas" at bounding box center [31, 163] width 59 height 9
select select "ALL"
select select "0"
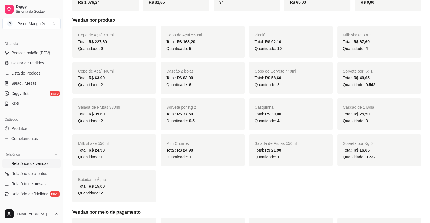
scroll to position [85, 0]
